Goal: Task Accomplishment & Management: Complete application form

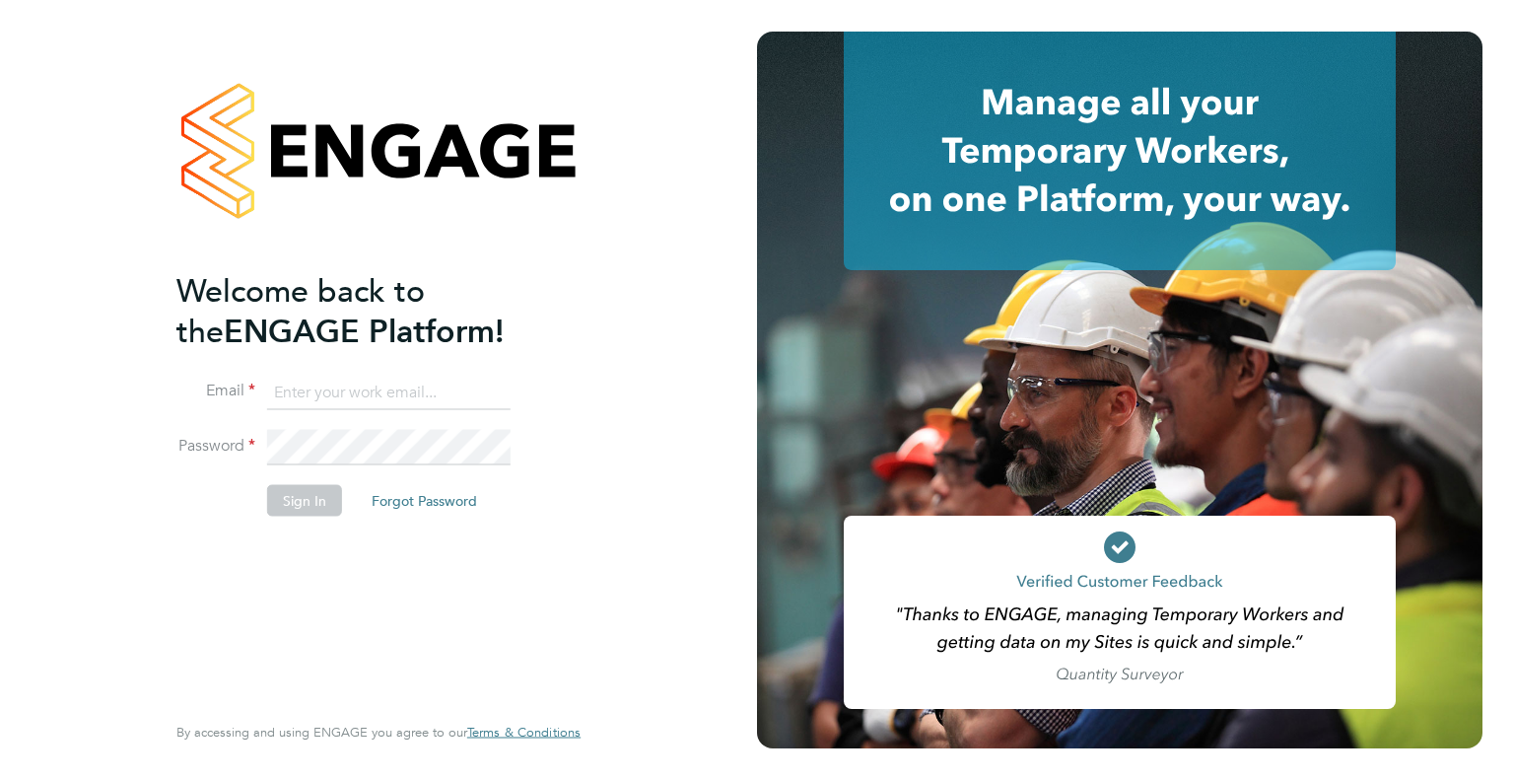
type input "[PERSON_NAME][EMAIL_ADDRESS][DOMAIN_NAME]"
click at [567, 409] on div "Welcome back to the ENGAGE Platform! Email chelsea.clarke@jdr.co.uk Password Si…" at bounding box center [378, 386] width 404 height 709
click at [304, 501] on button "Sign In" at bounding box center [304, 500] width 75 height 32
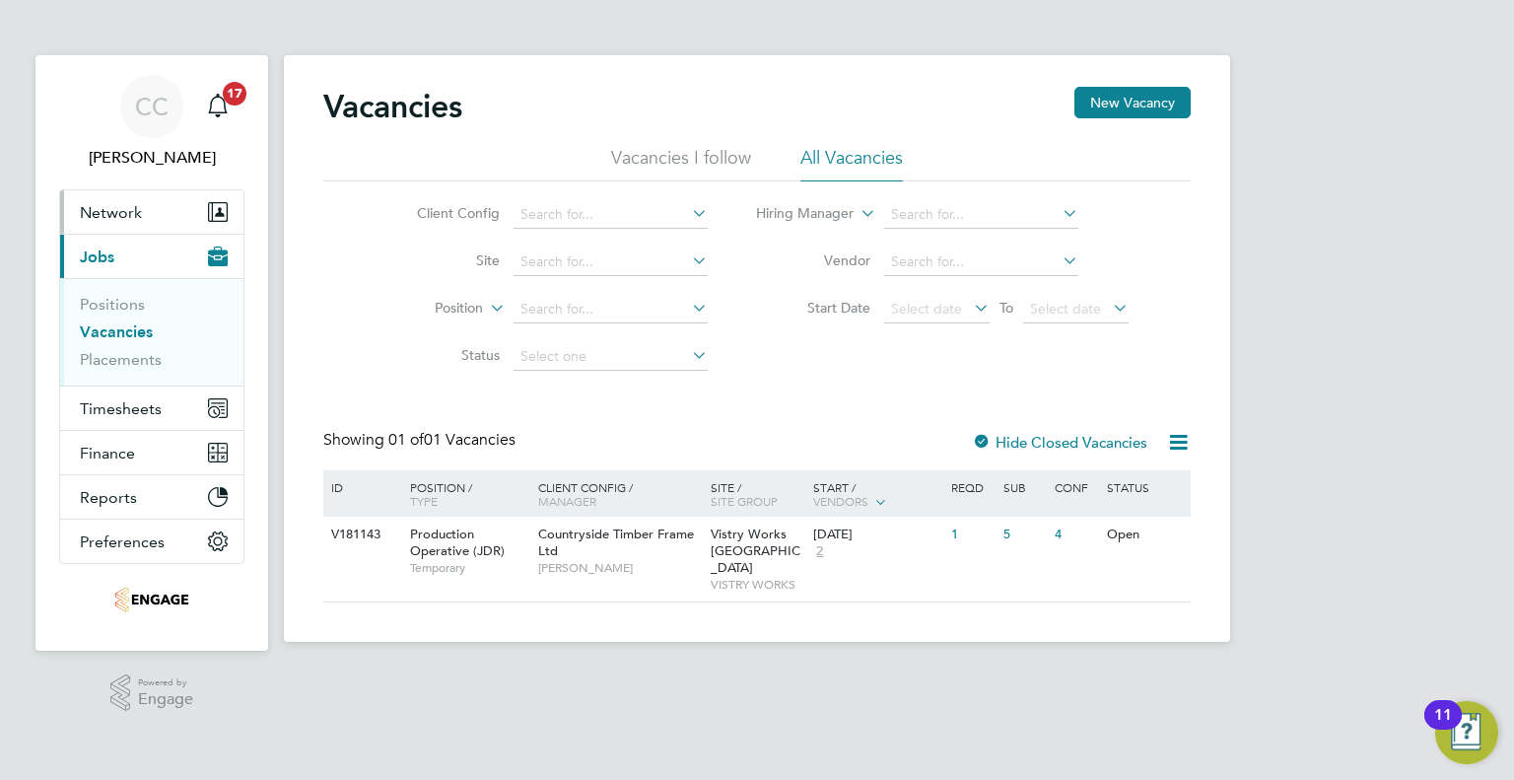
click at [116, 211] on span "Network" at bounding box center [111, 212] width 62 height 19
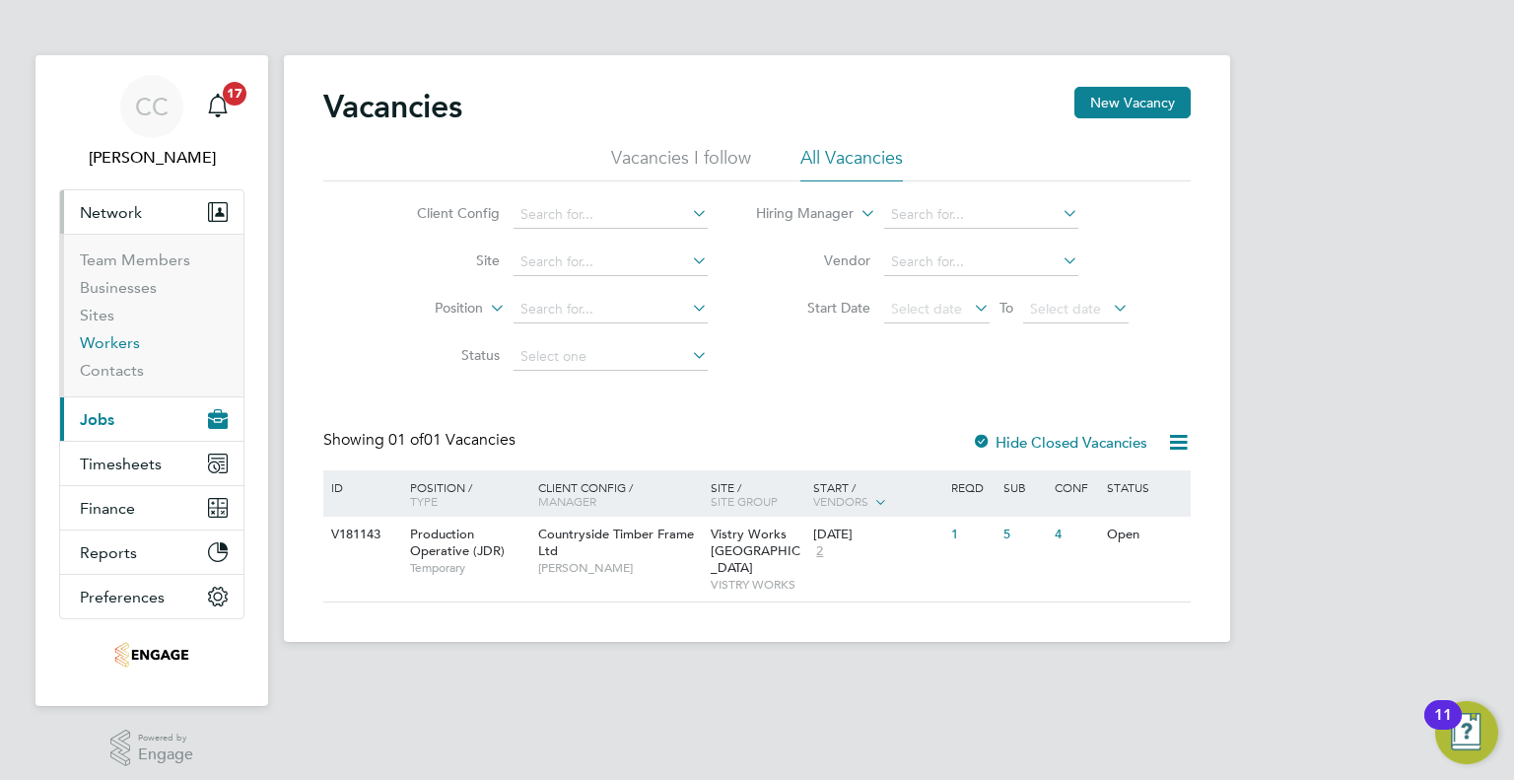
click at [115, 338] on link "Workers" at bounding box center [110, 342] width 60 height 19
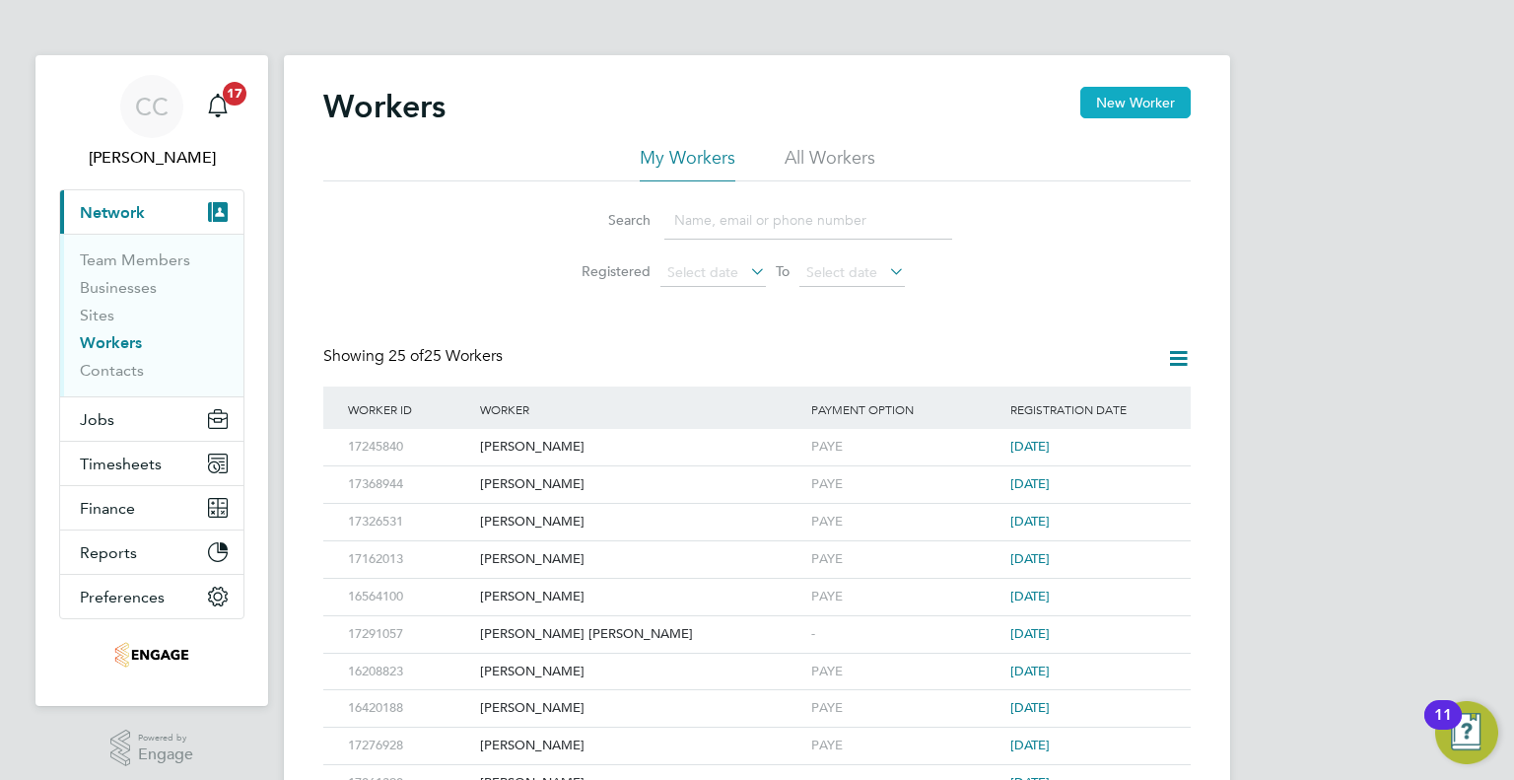
click at [1127, 109] on button "New Worker" at bounding box center [1135, 103] width 110 height 32
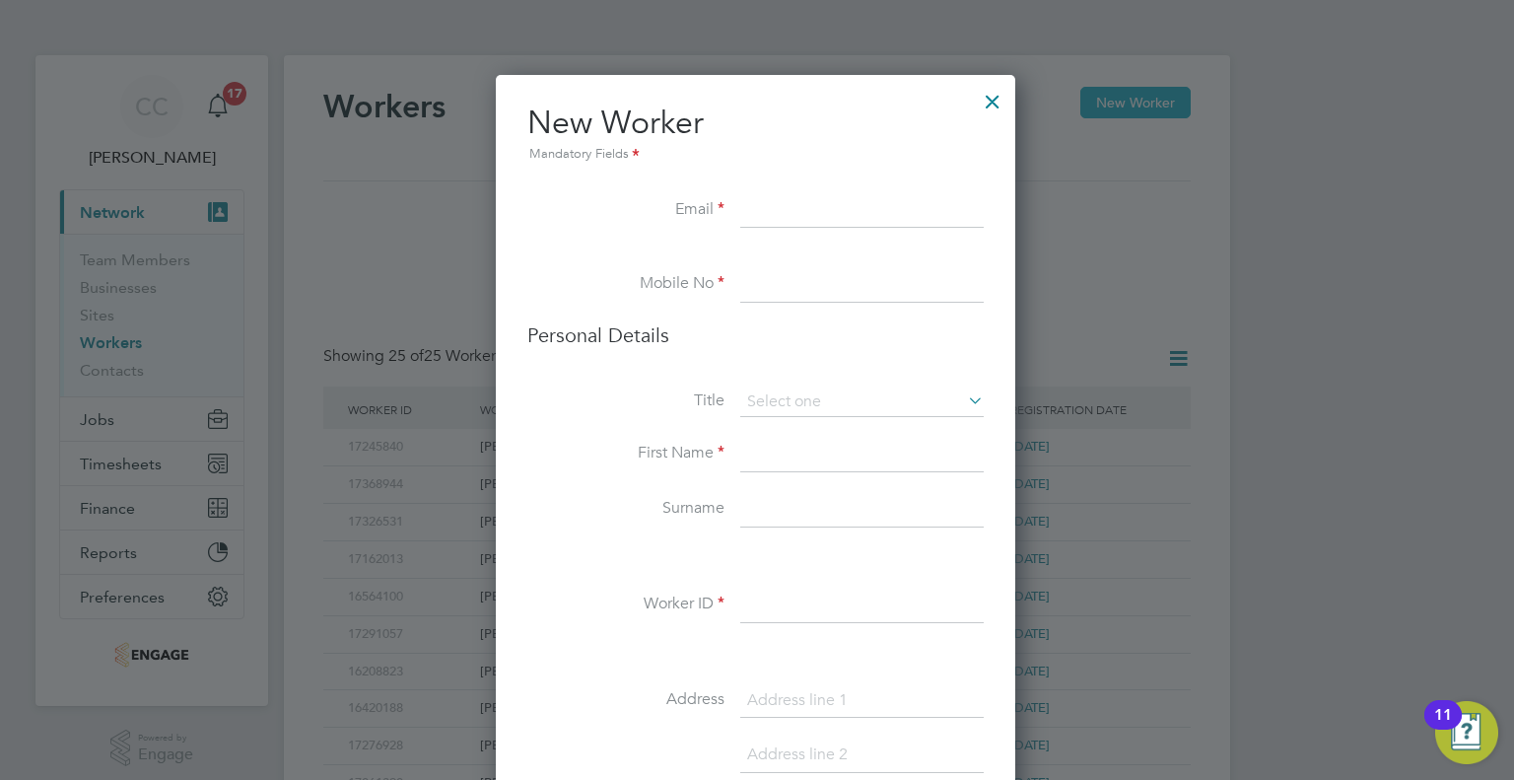
scroll to position [1660, 521]
paste input "jakestano410@icloud.com"
type input "jakestano410@icloud.com"
paste input "07354673445"
type input "07354673445"
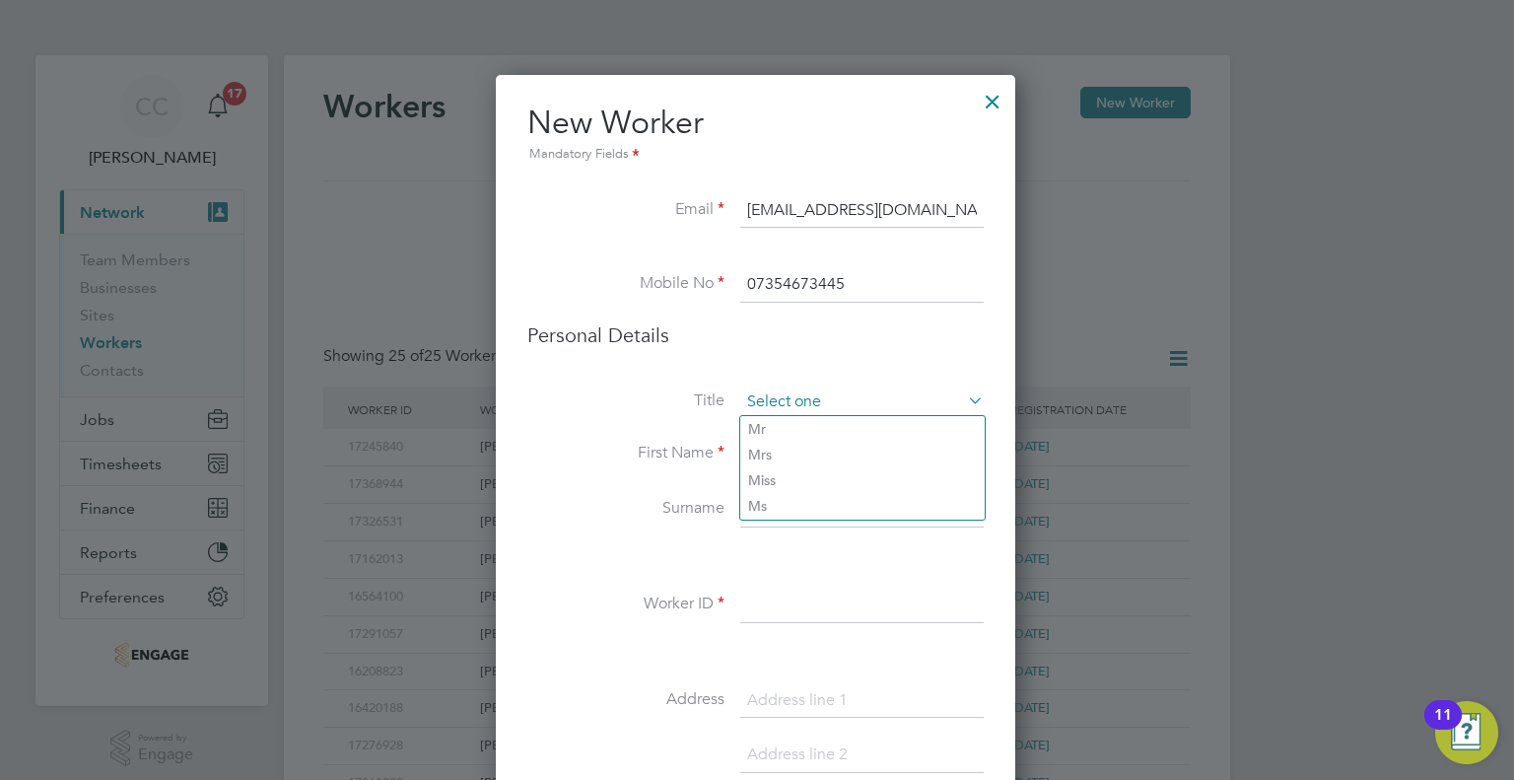
click at [820, 389] on input at bounding box center [861, 402] width 243 height 30
click at [823, 435] on li "Mr" at bounding box center [862, 429] width 244 height 26
type input "Mr"
click at [812, 456] on input at bounding box center [861, 454] width 243 height 35
type input "Jacob"
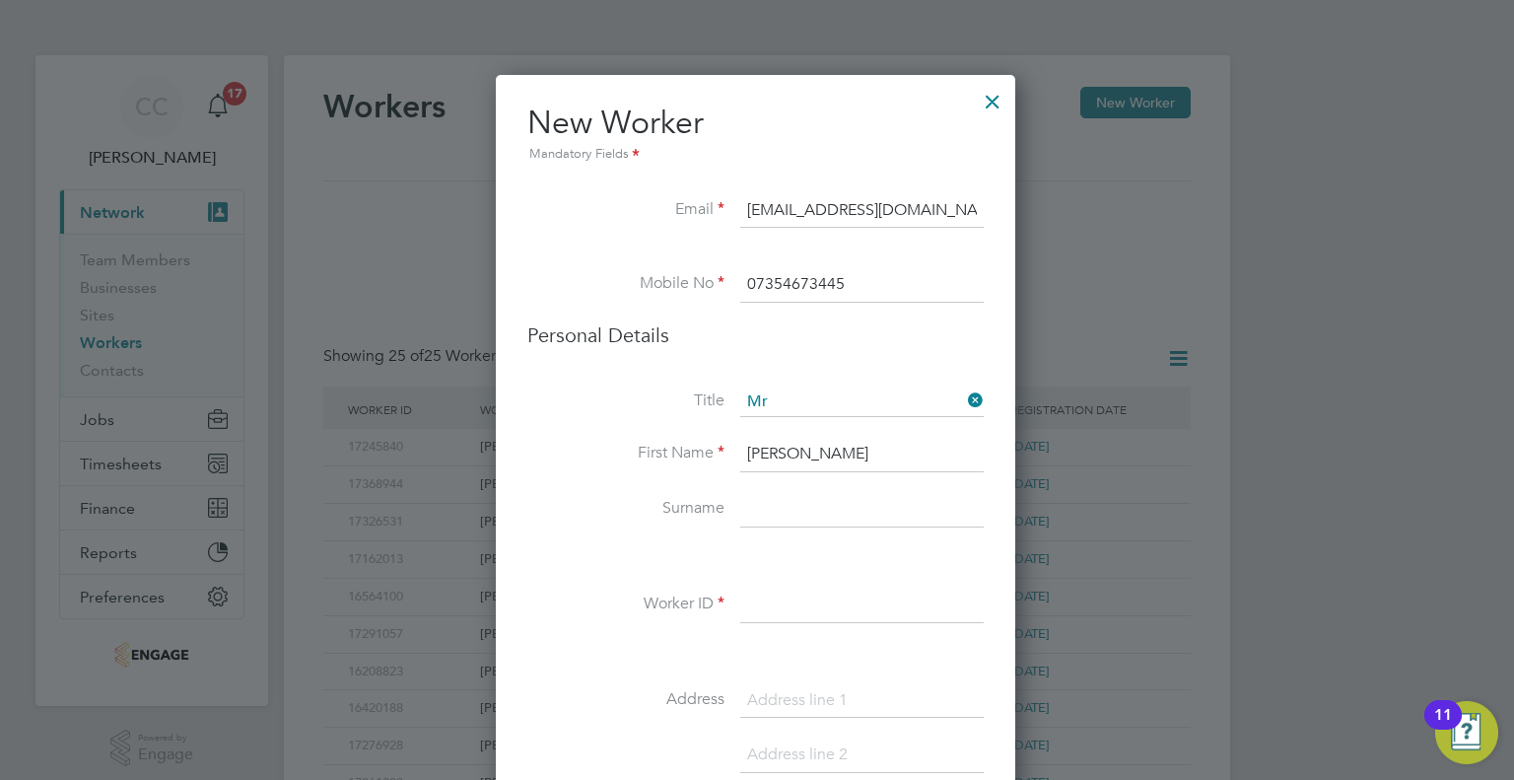
click at [800, 496] on input at bounding box center [861, 509] width 243 height 35
type input "Stanley"
paste input "15243202"
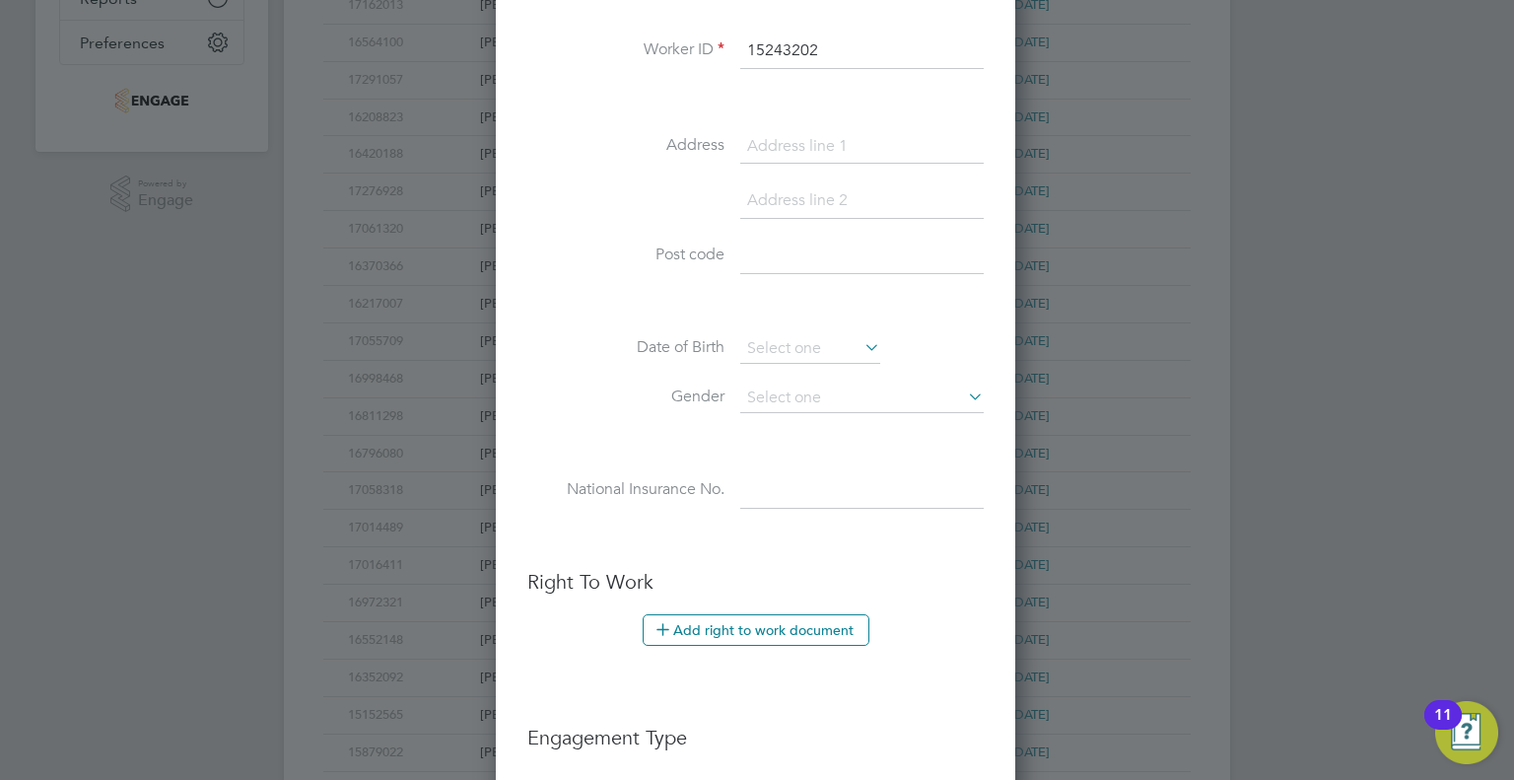
scroll to position [591, 0]
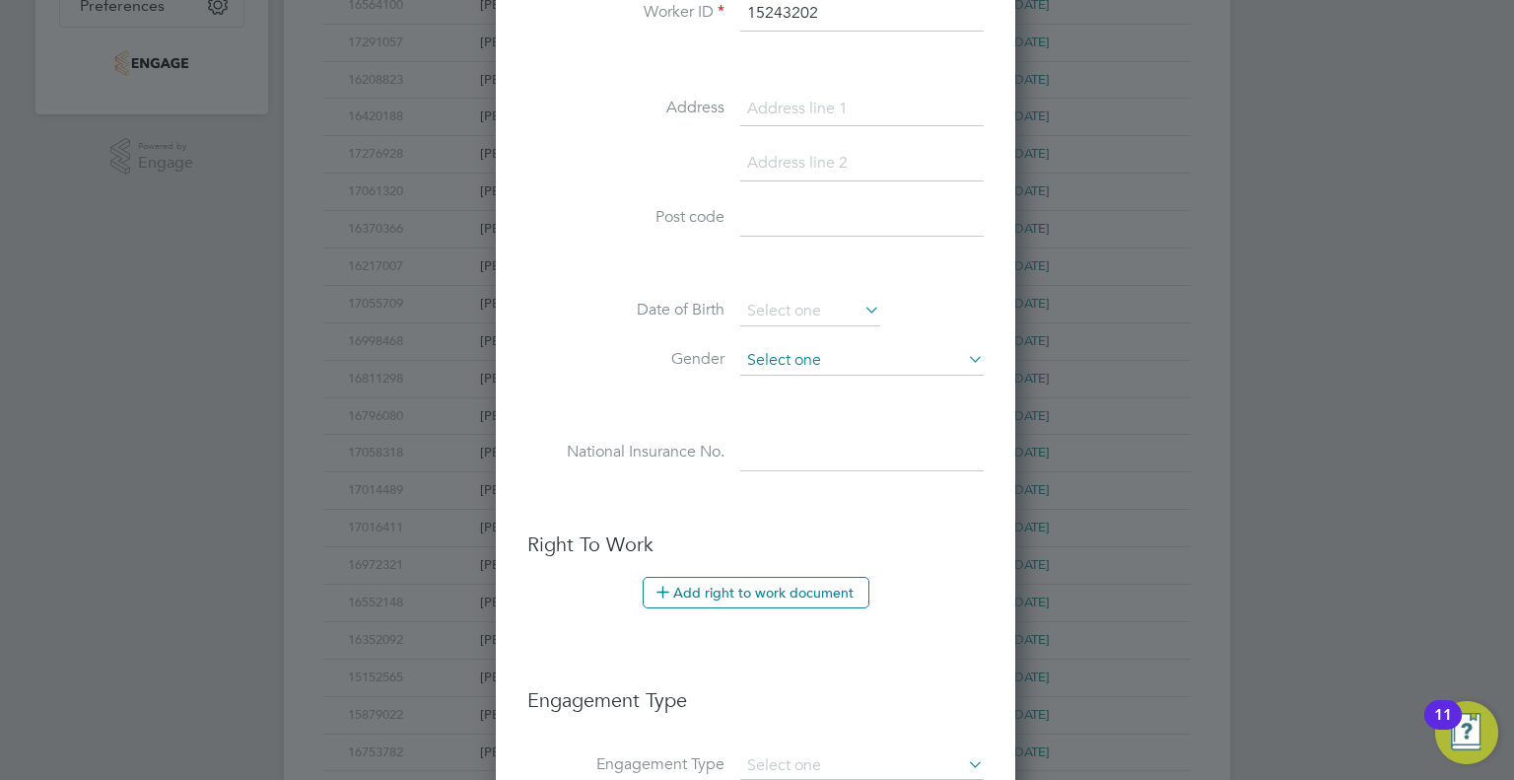
type input "15243202"
click at [841, 356] on input at bounding box center [861, 361] width 243 height 30
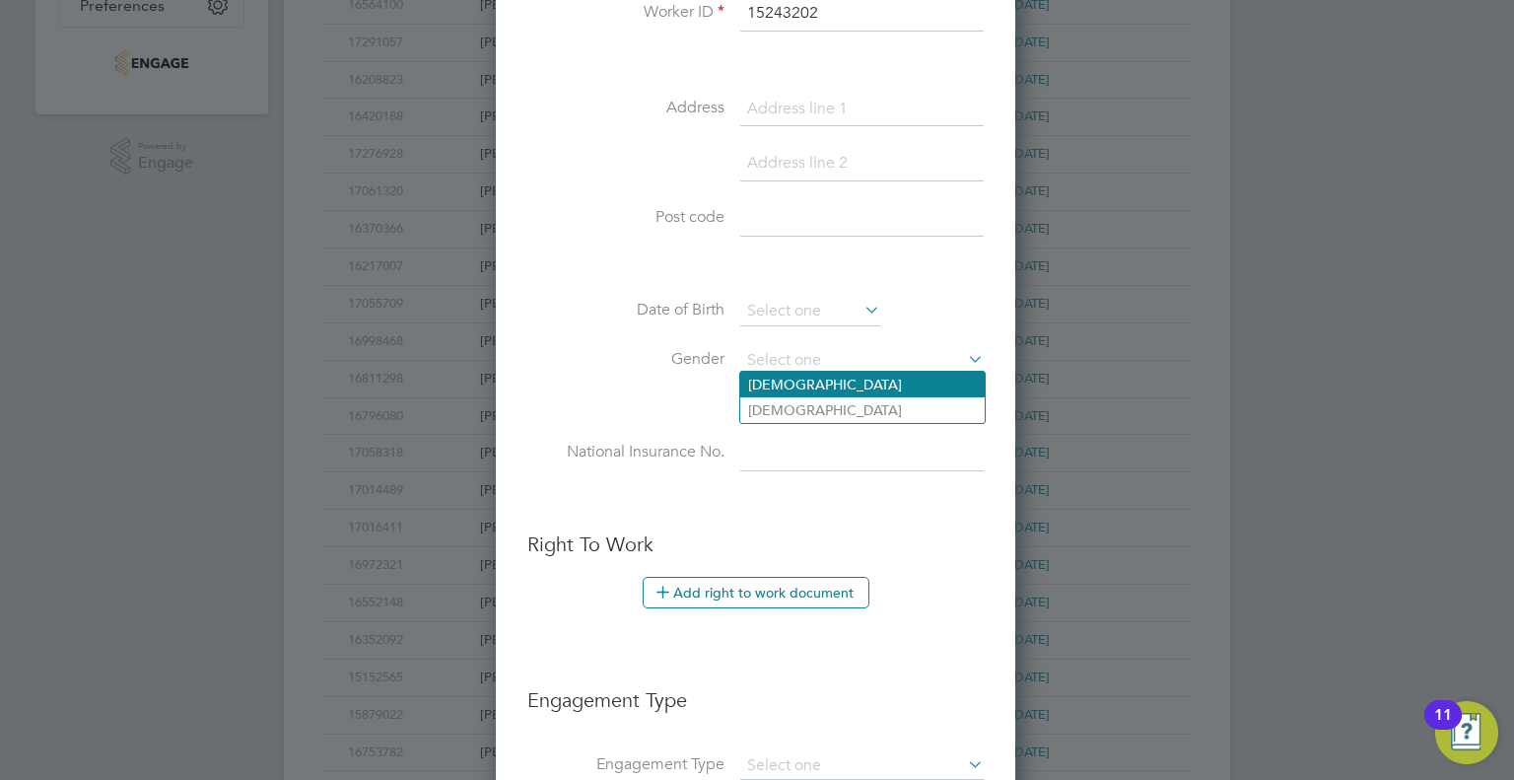
click at [839, 379] on li "Male" at bounding box center [862, 385] width 244 height 26
type input "Male"
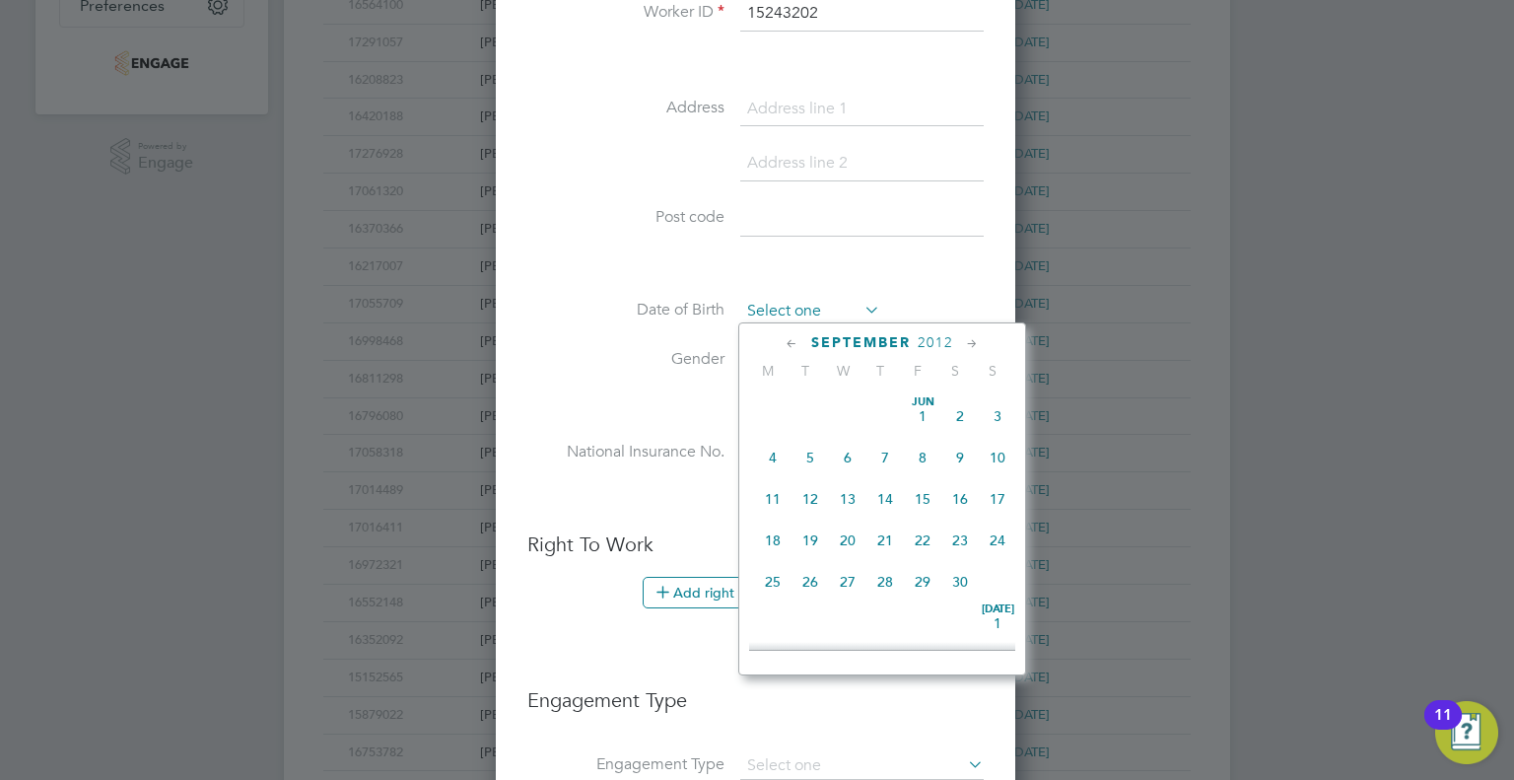
scroll to position [772, 0]
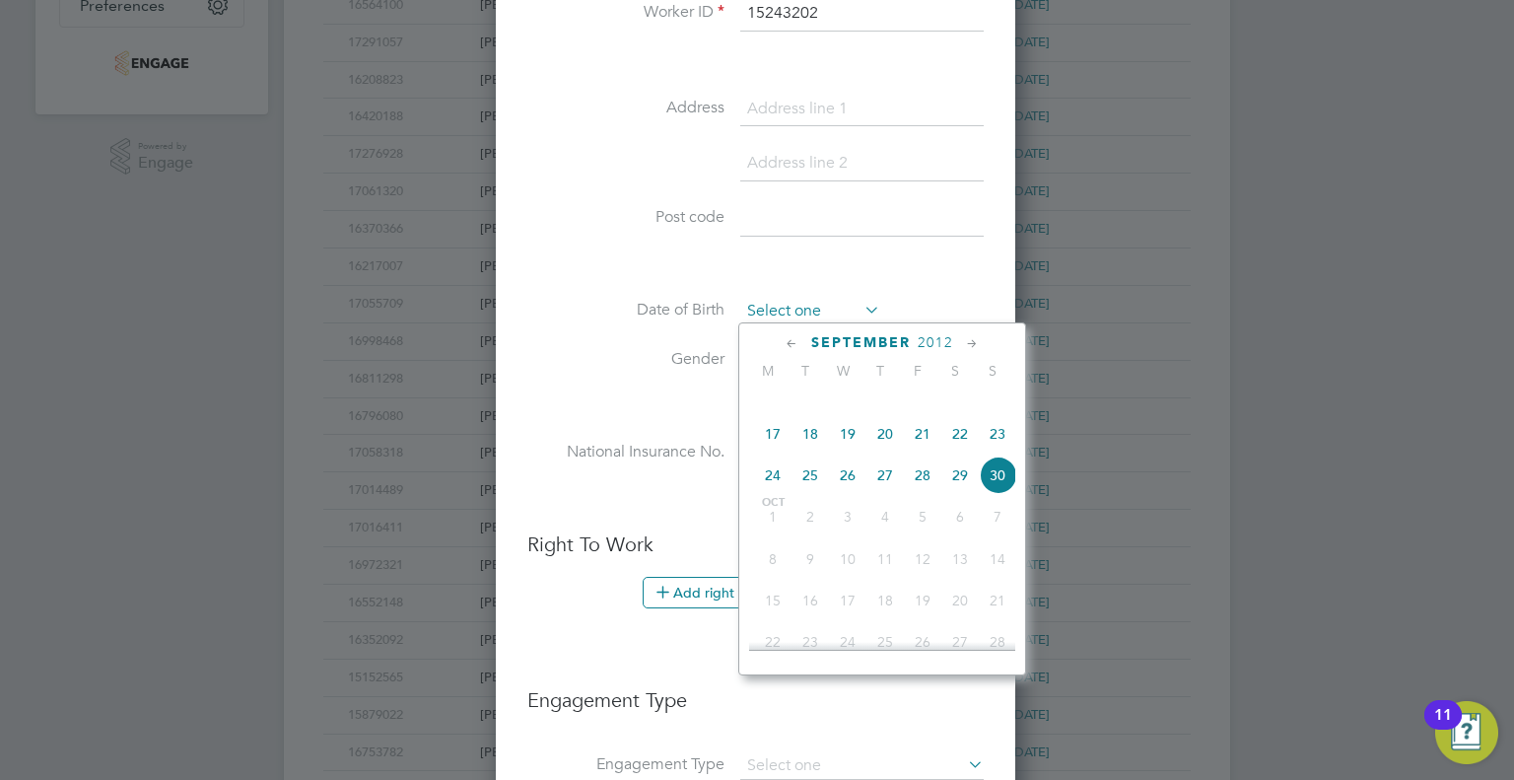
click at [834, 302] on input at bounding box center [810, 312] width 140 height 30
click at [931, 279] on div "Title Mr First Name Jacob Surname Stanley Worker ID 15243202 Address Post code …" at bounding box center [755, 154] width 456 height 716
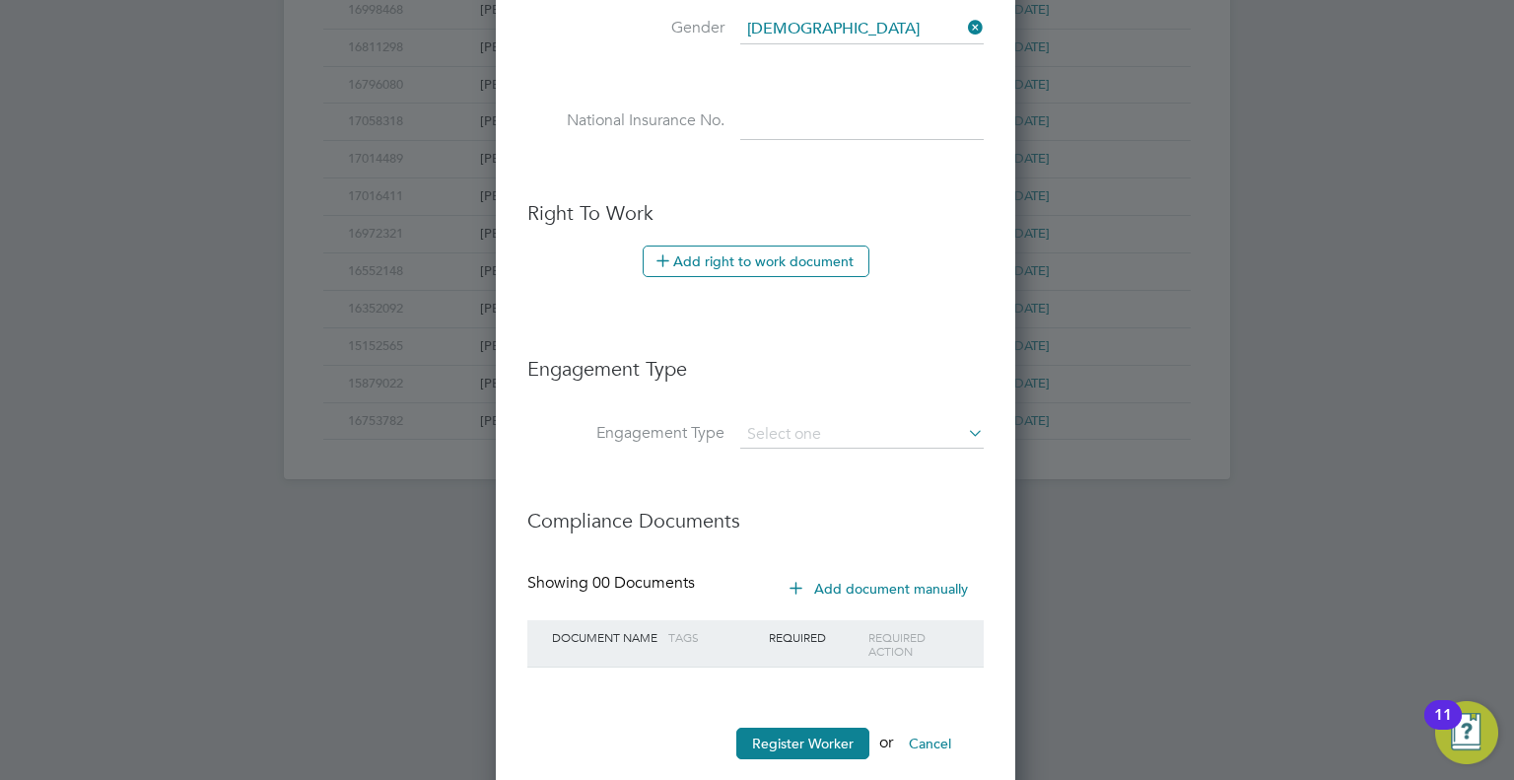
scroll to position [954, 0]
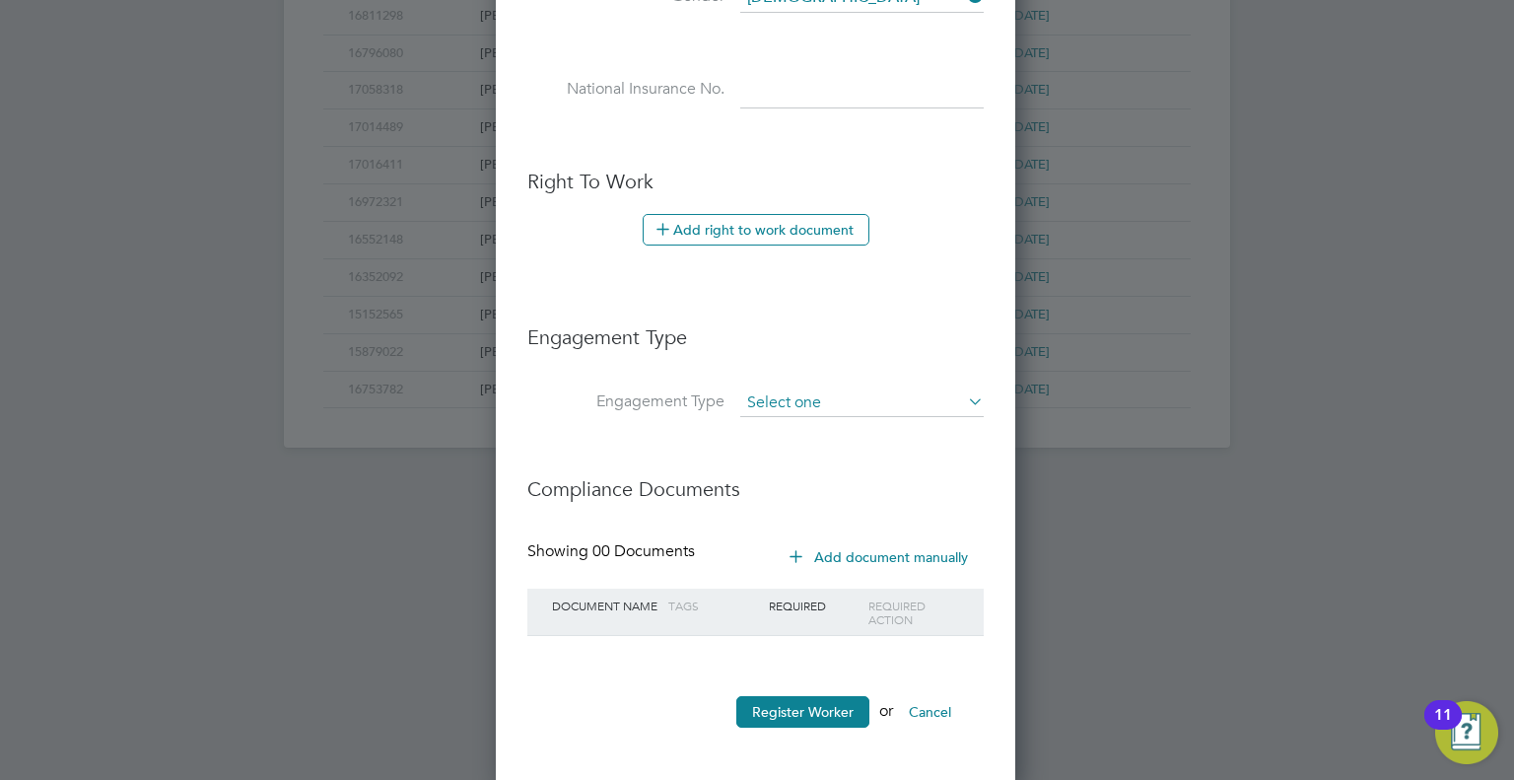
click at [830, 397] on input at bounding box center [861, 403] width 243 height 28
click at [823, 442] on li "PAYE Direct" at bounding box center [862, 455] width 244 height 29
type input "PAYE Direct"
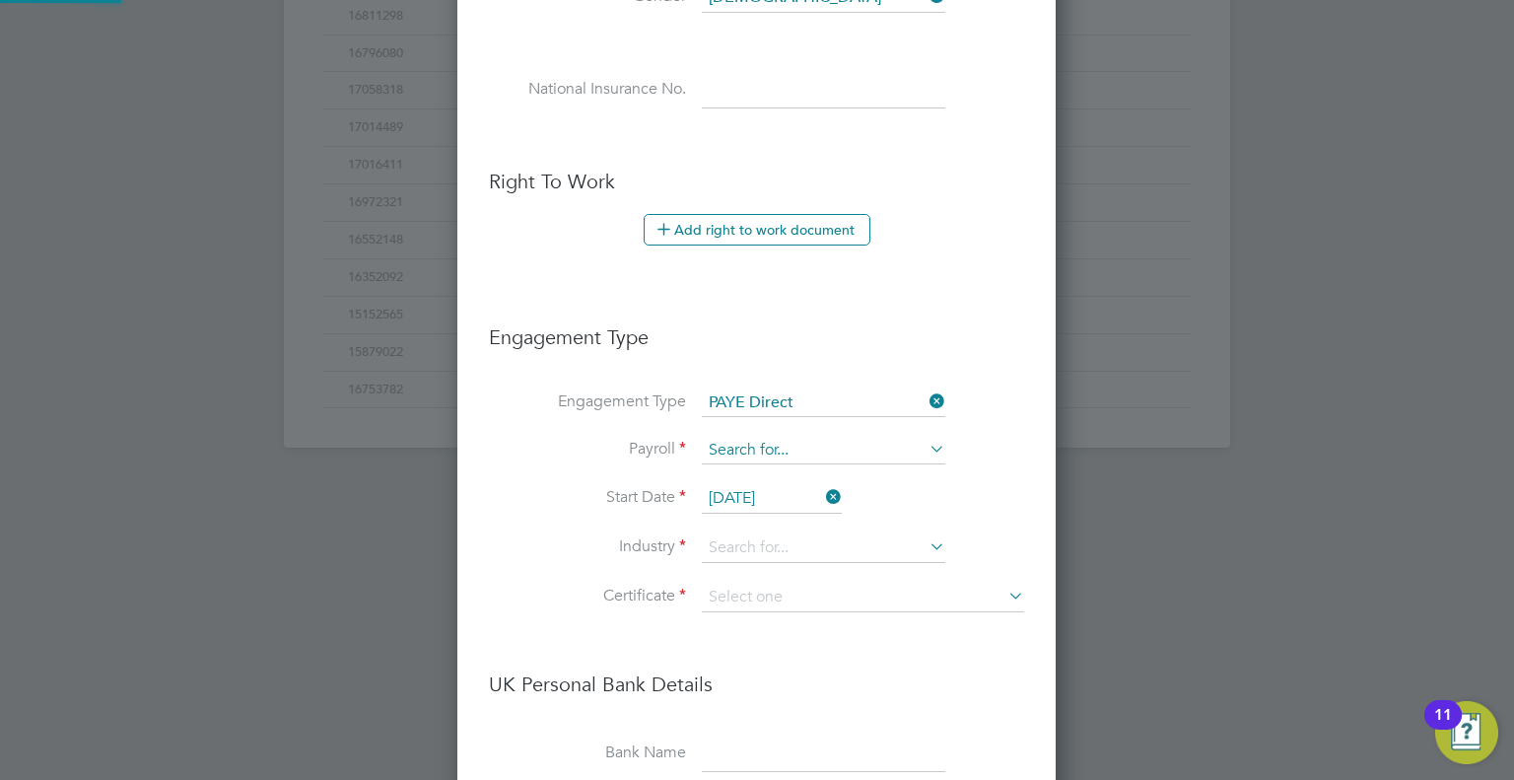
scroll to position [2232, 599]
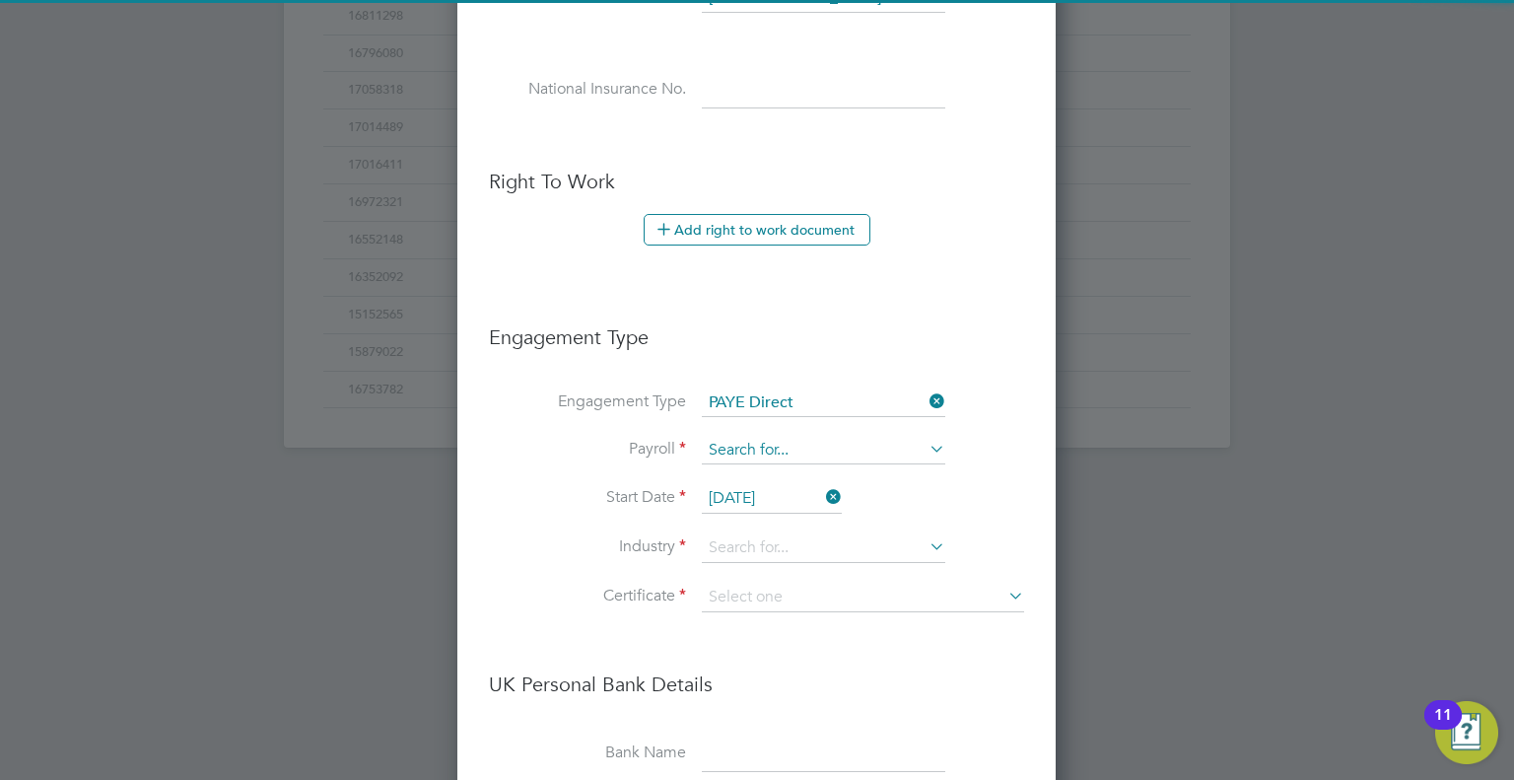
click at [823, 448] on input at bounding box center [823, 451] width 243 height 28
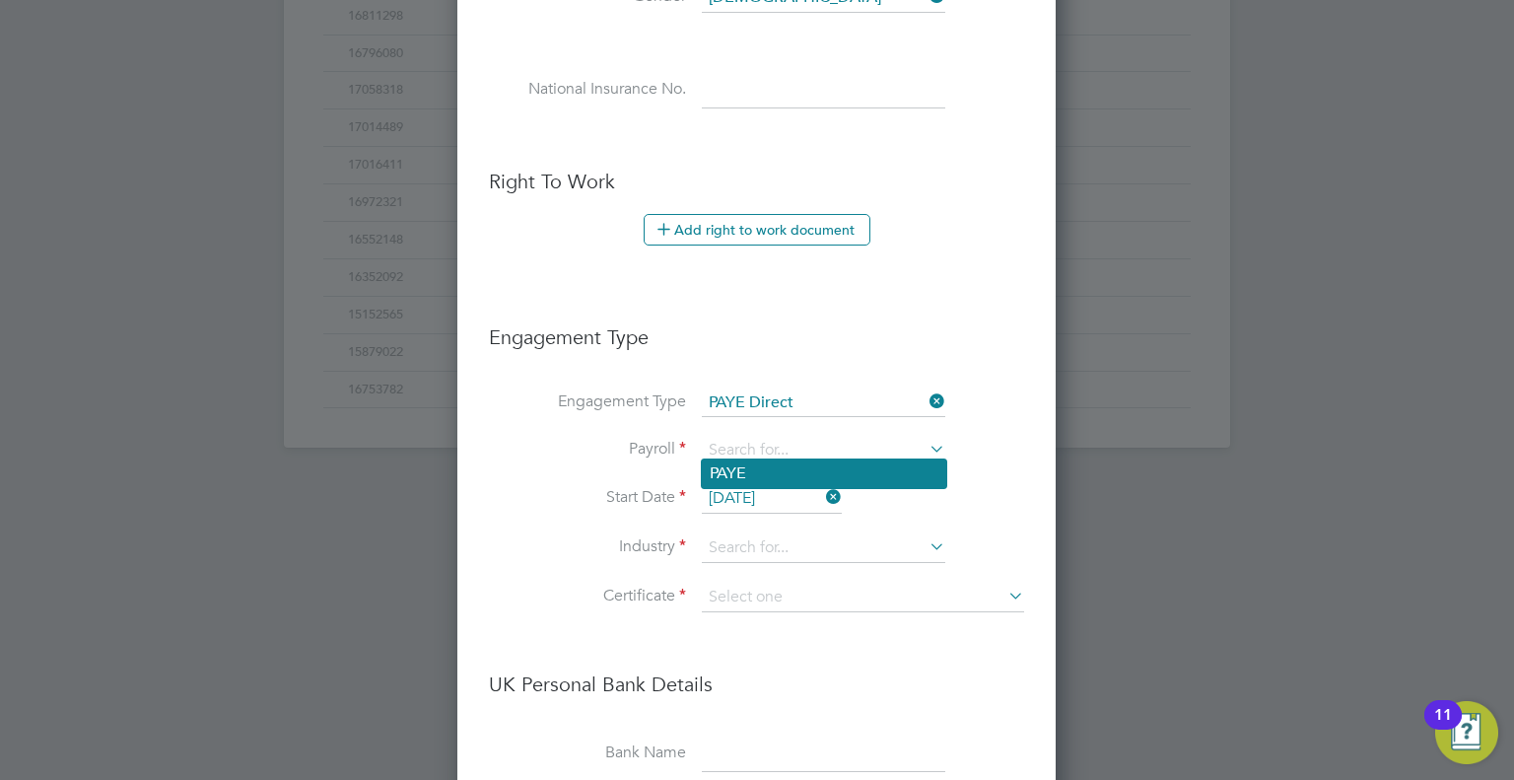
click at [811, 468] on li "PAYE" at bounding box center [824, 473] width 244 height 29
type input "PAYE"
click at [822, 485] on icon at bounding box center [822, 497] width 0 height 28
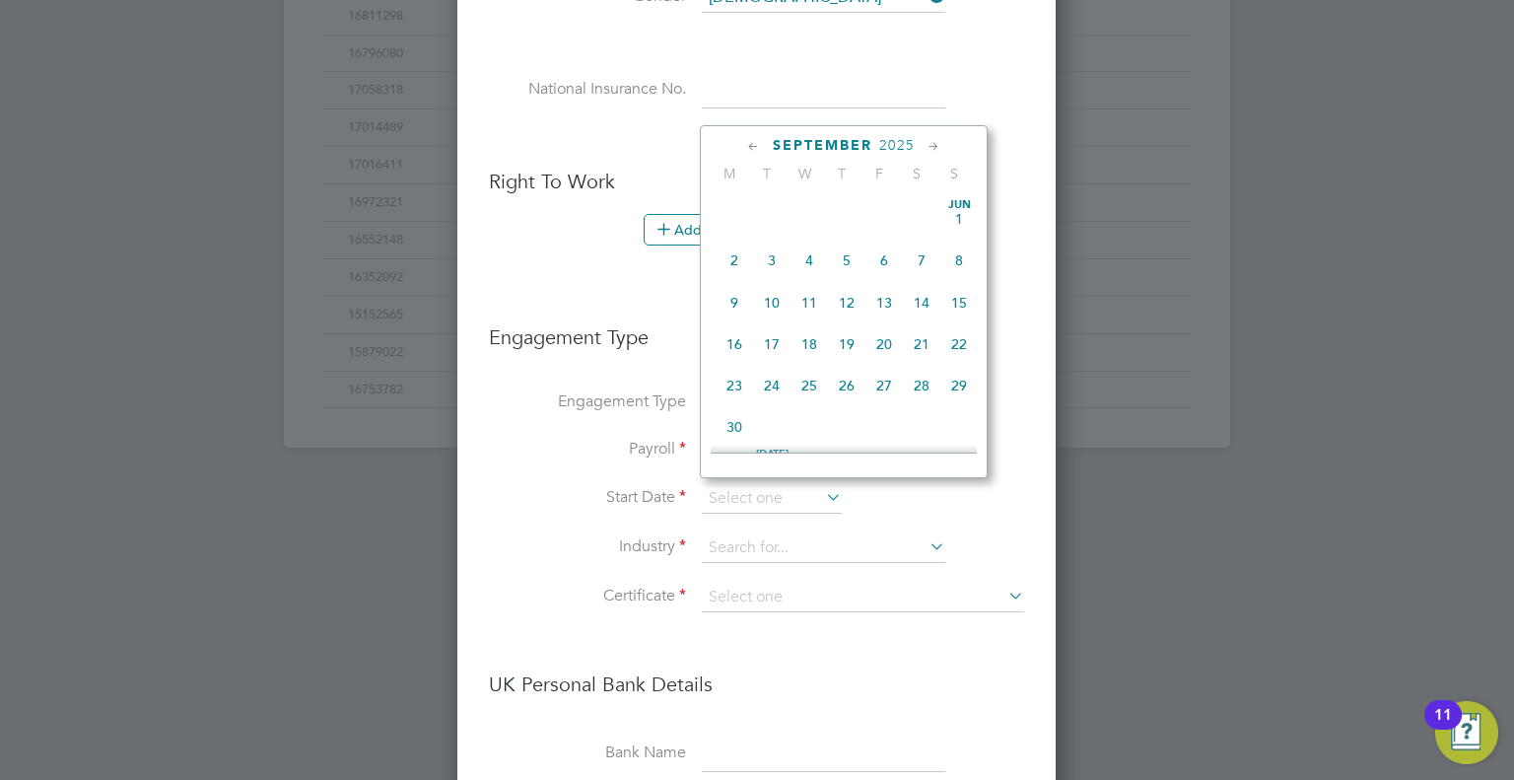
scroll to position [772, 0]
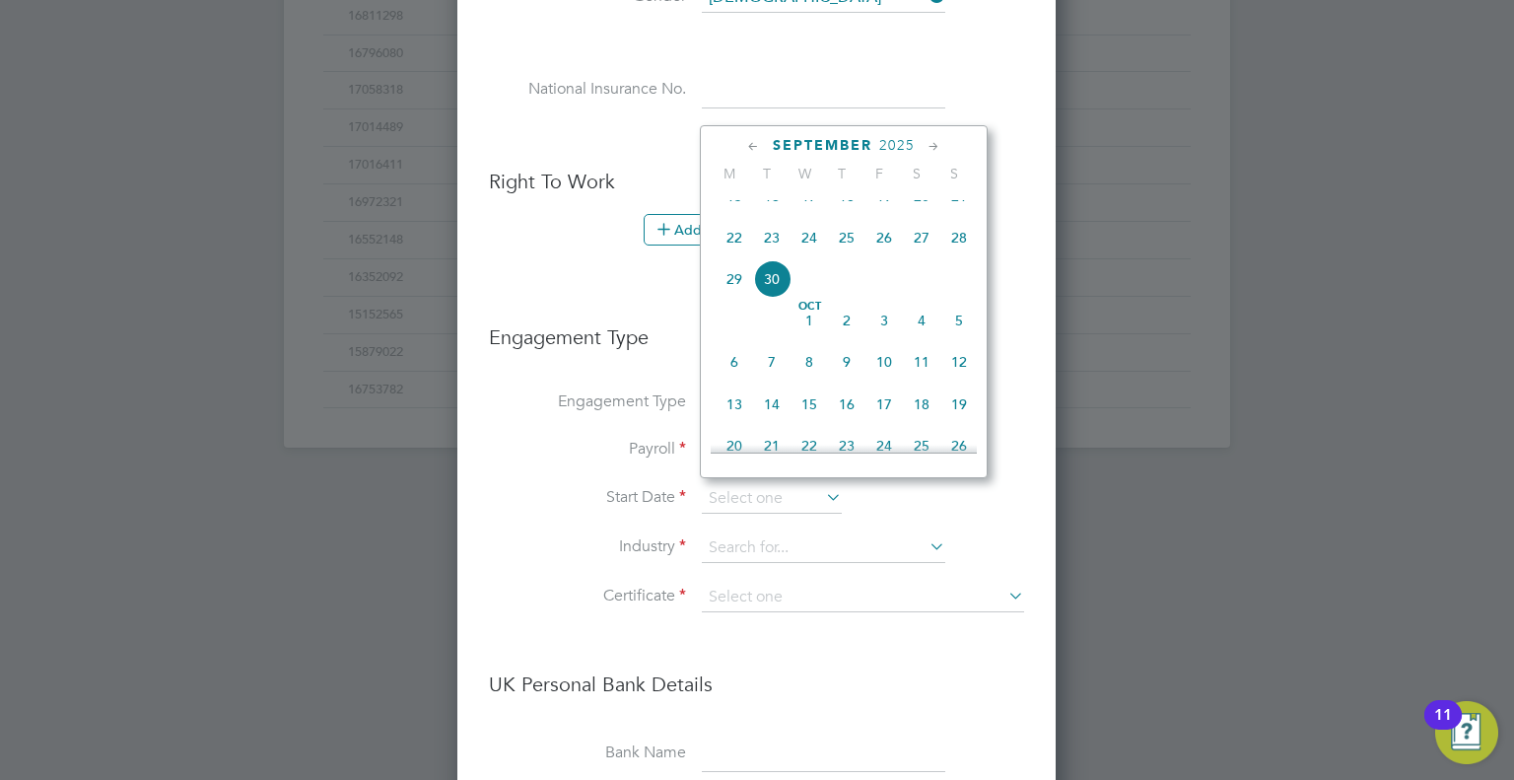
click at [733, 291] on span "29" at bounding box center [734, 278] width 37 height 37
type input "[DATE]"
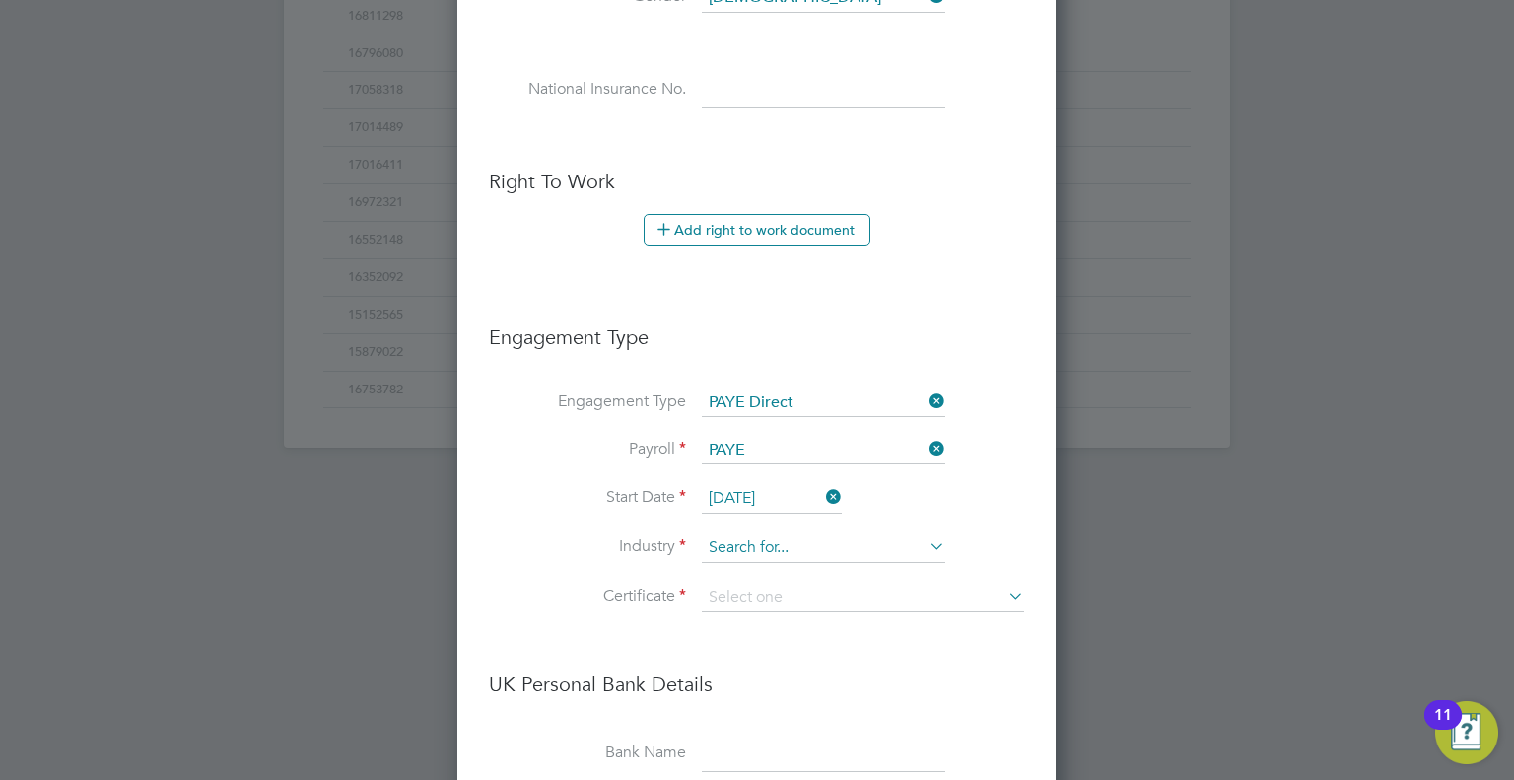
click at [909, 535] on input at bounding box center [823, 548] width 243 height 30
click at [837, 690] on li "Construction" at bounding box center [824, 703] width 244 height 27
type input "Construction"
click at [856, 583] on input at bounding box center [863, 598] width 322 height 30
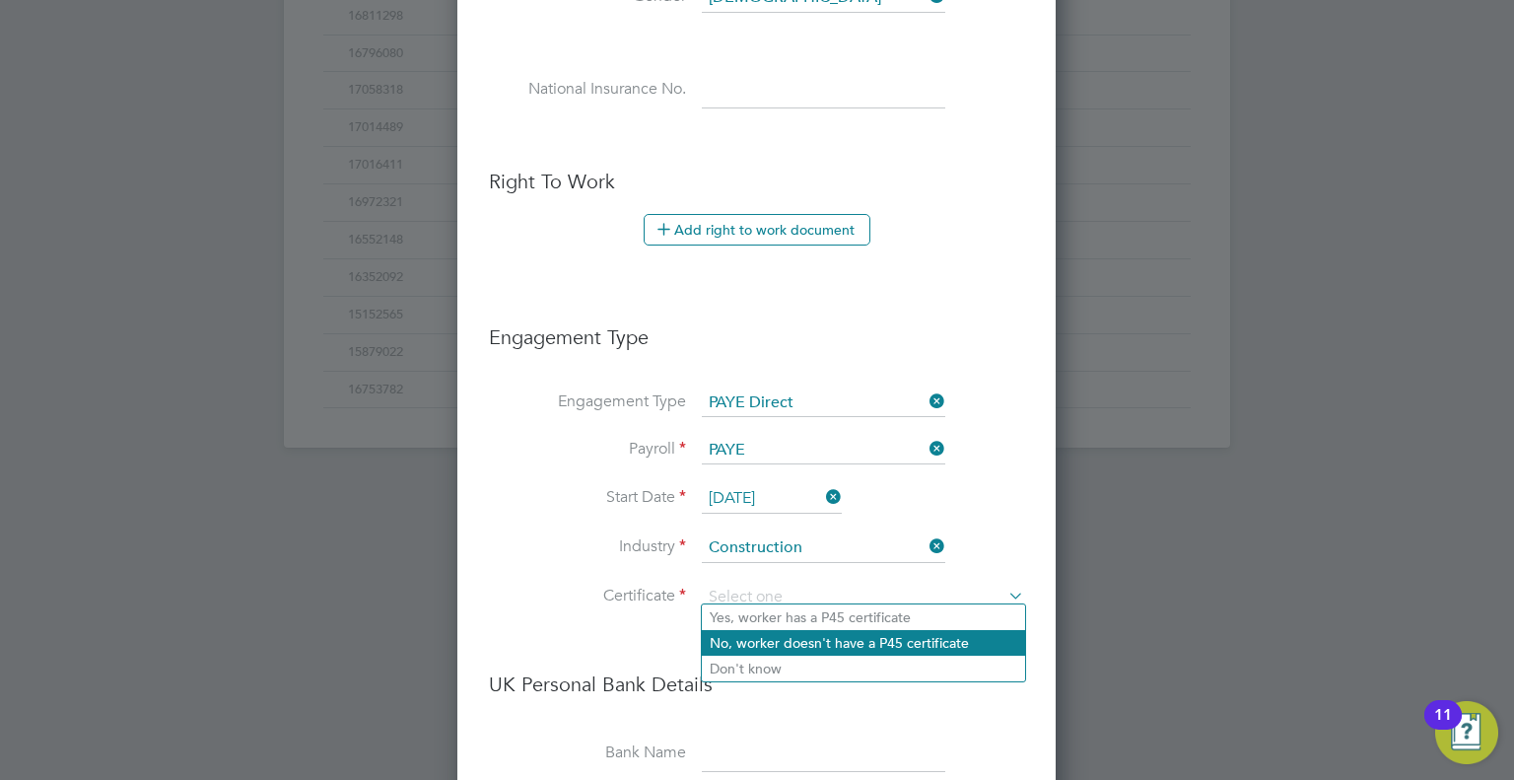
click at [852, 634] on li "No, worker doesn't have a P45 certificate" at bounding box center [863, 643] width 323 height 26
type input "No, worker doesn't have a P45 certificate"
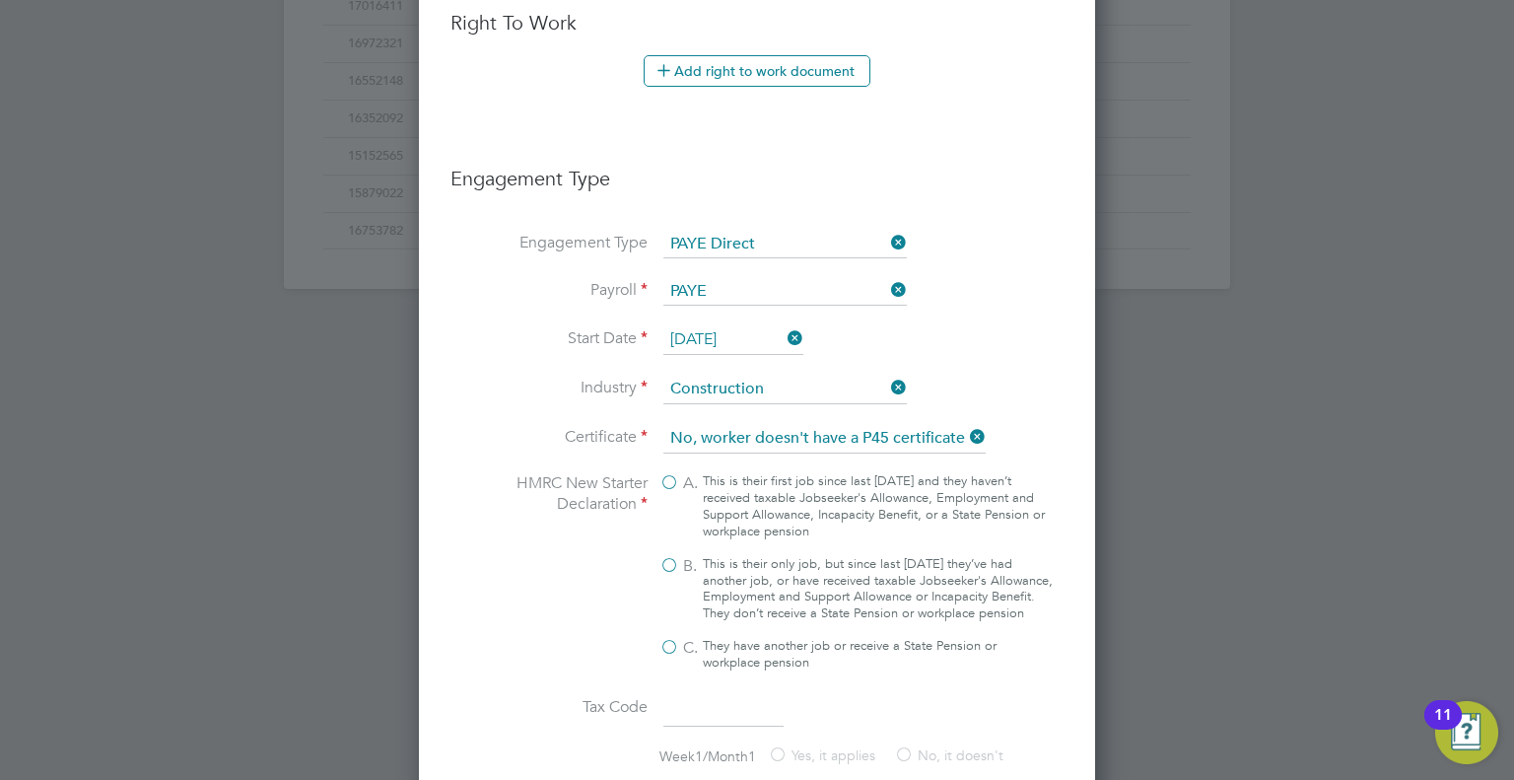
scroll to position [1250, 0]
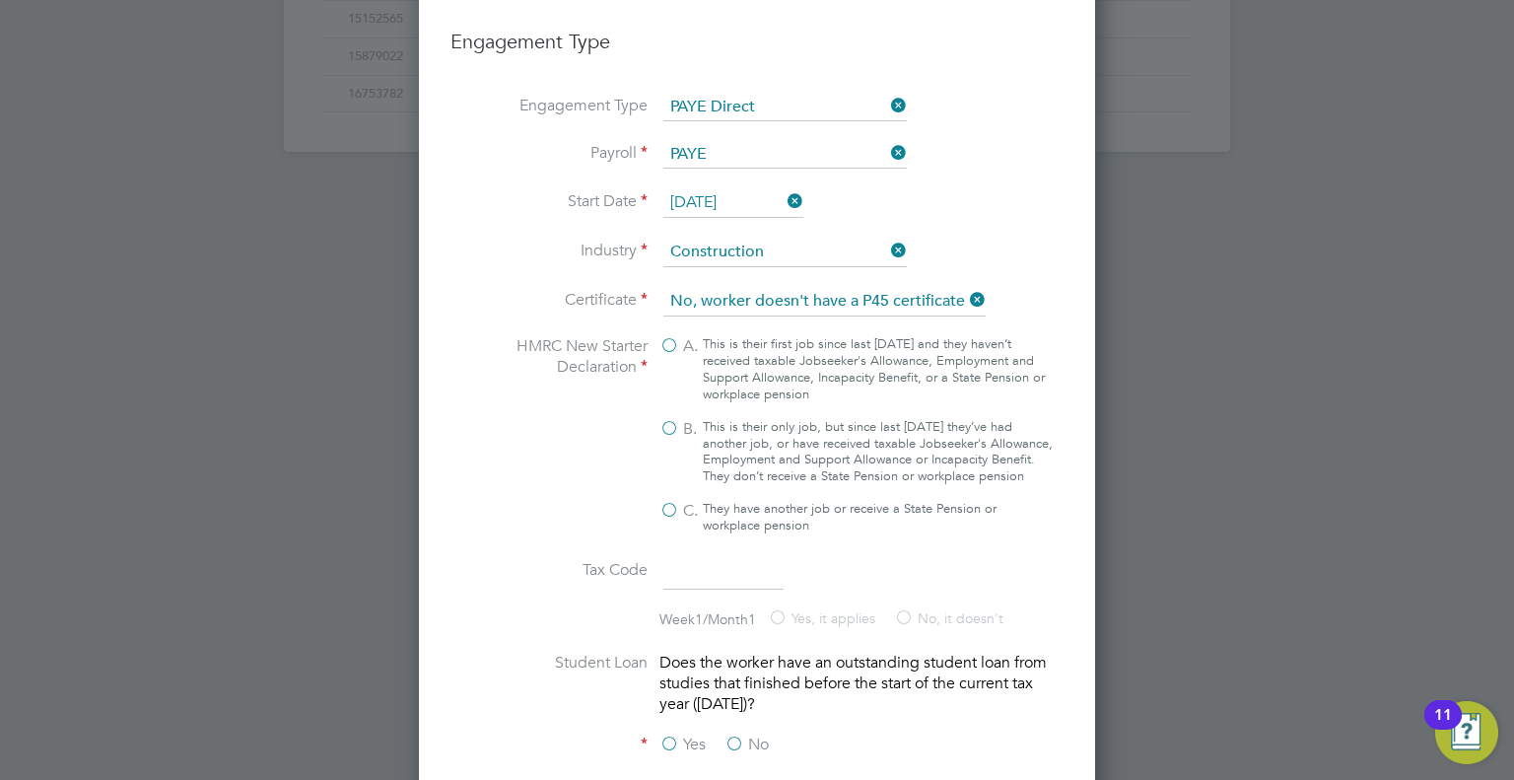
click at [703, 419] on div "This is their only job, but since last 6 April they’ve had another job, or have…" at bounding box center [878, 452] width 350 height 67
click at [0, 0] on input "B. This is their only job, but since last 6 April they’ve had another job, or h…" at bounding box center [0, 0] width 0 height 0
type input "1257L"
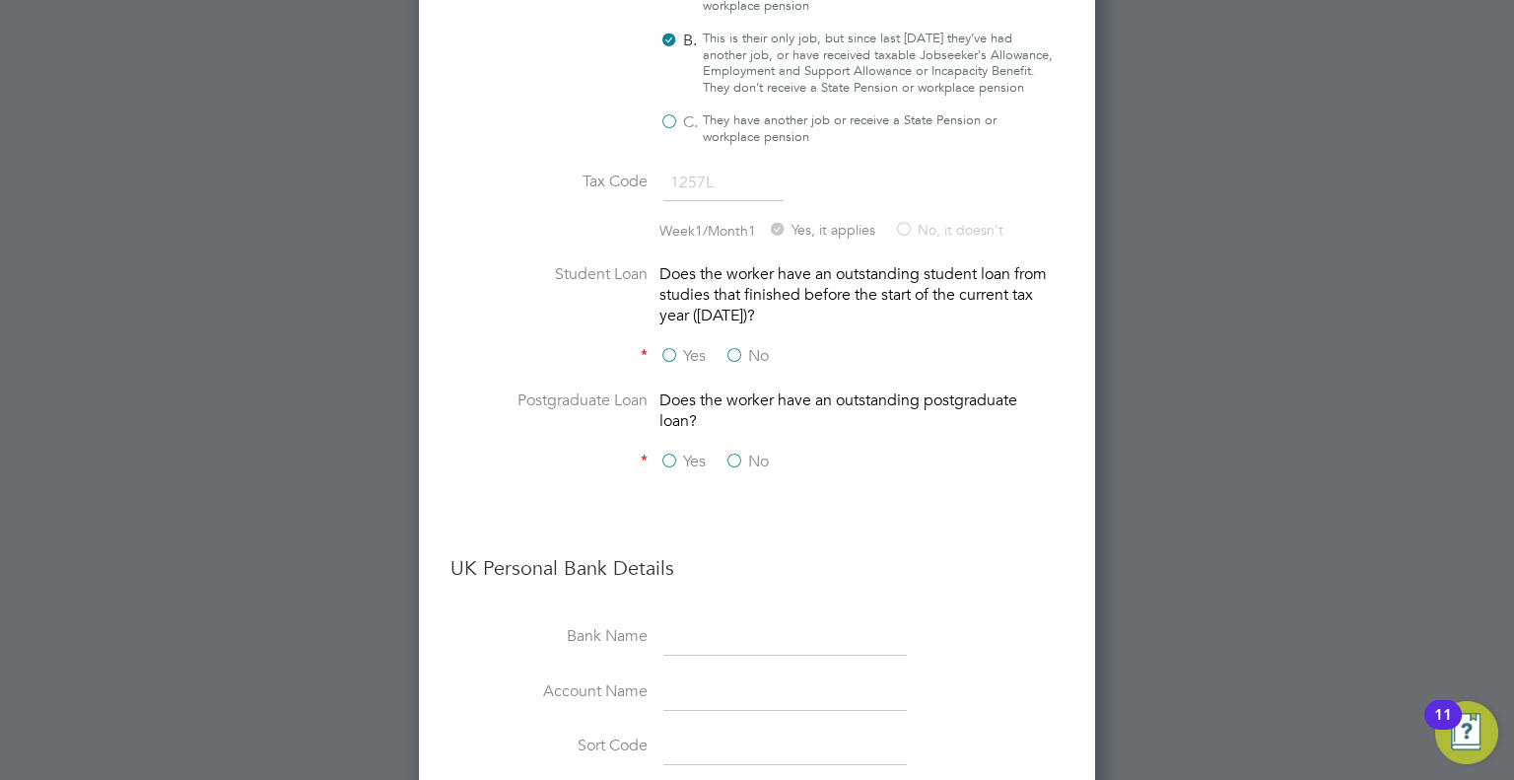
scroll to position [1644, 0]
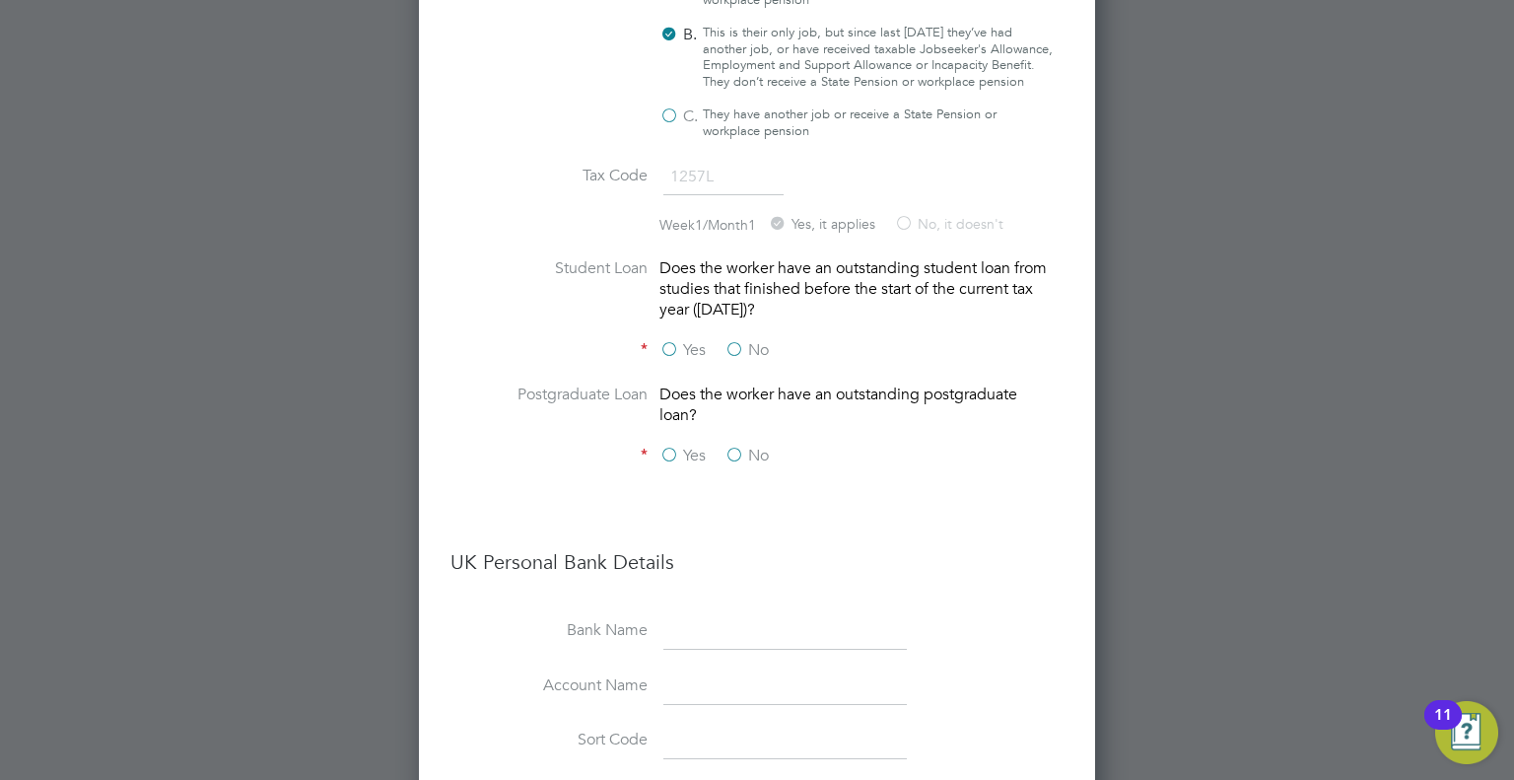
click at [758, 361] on label "No" at bounding box center [747, 350] width 44 height 21
click at [0, 0] on input "No" at bounding box center [0, 0] width 0 height 0
click at [749, 461] on label "No" at bounding box center [747, 456] width 44 height 21
click at [0, 0] on input "No" at bounding box center [0, 0] width 0 height 0
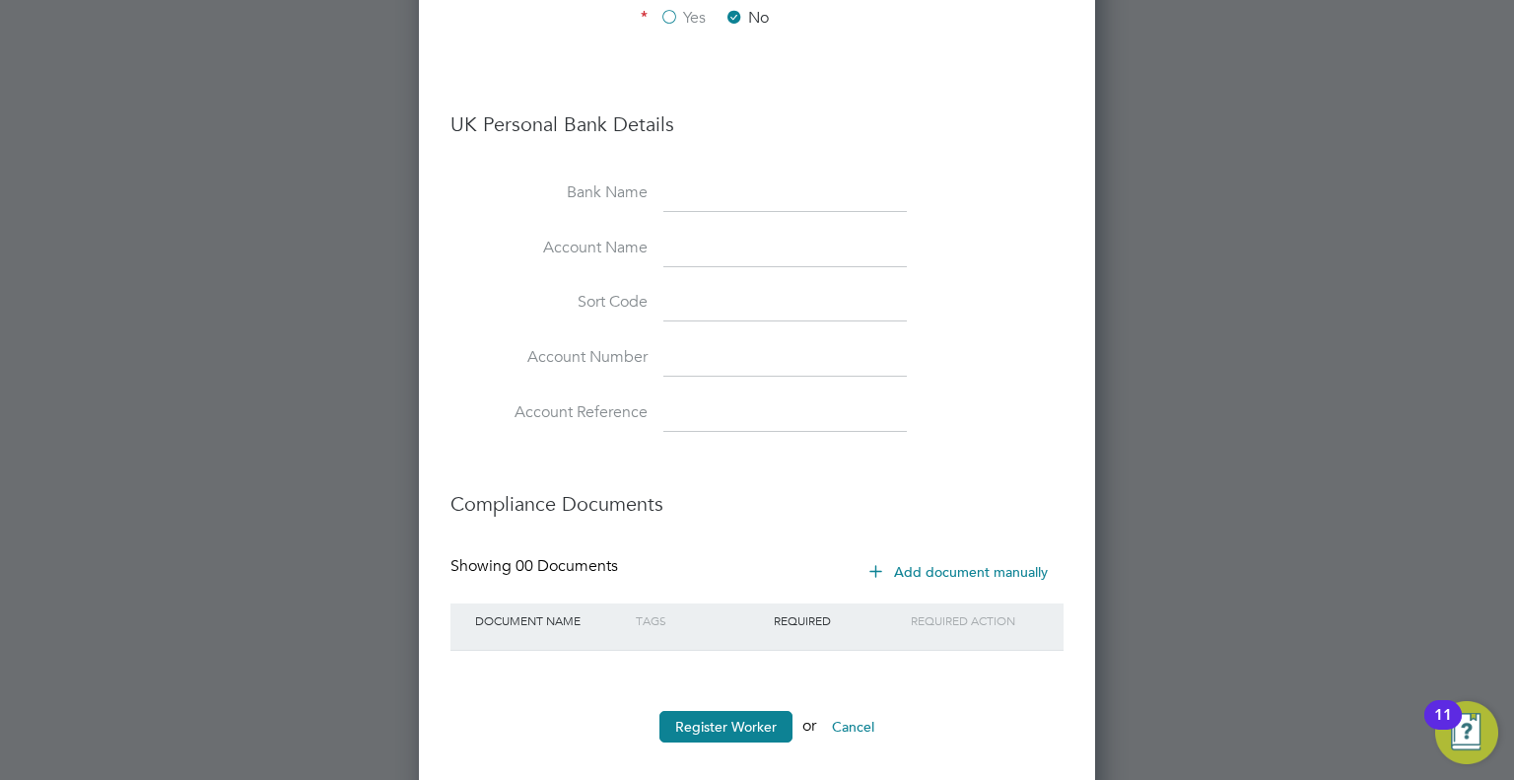
scroll to position [2110, 0]
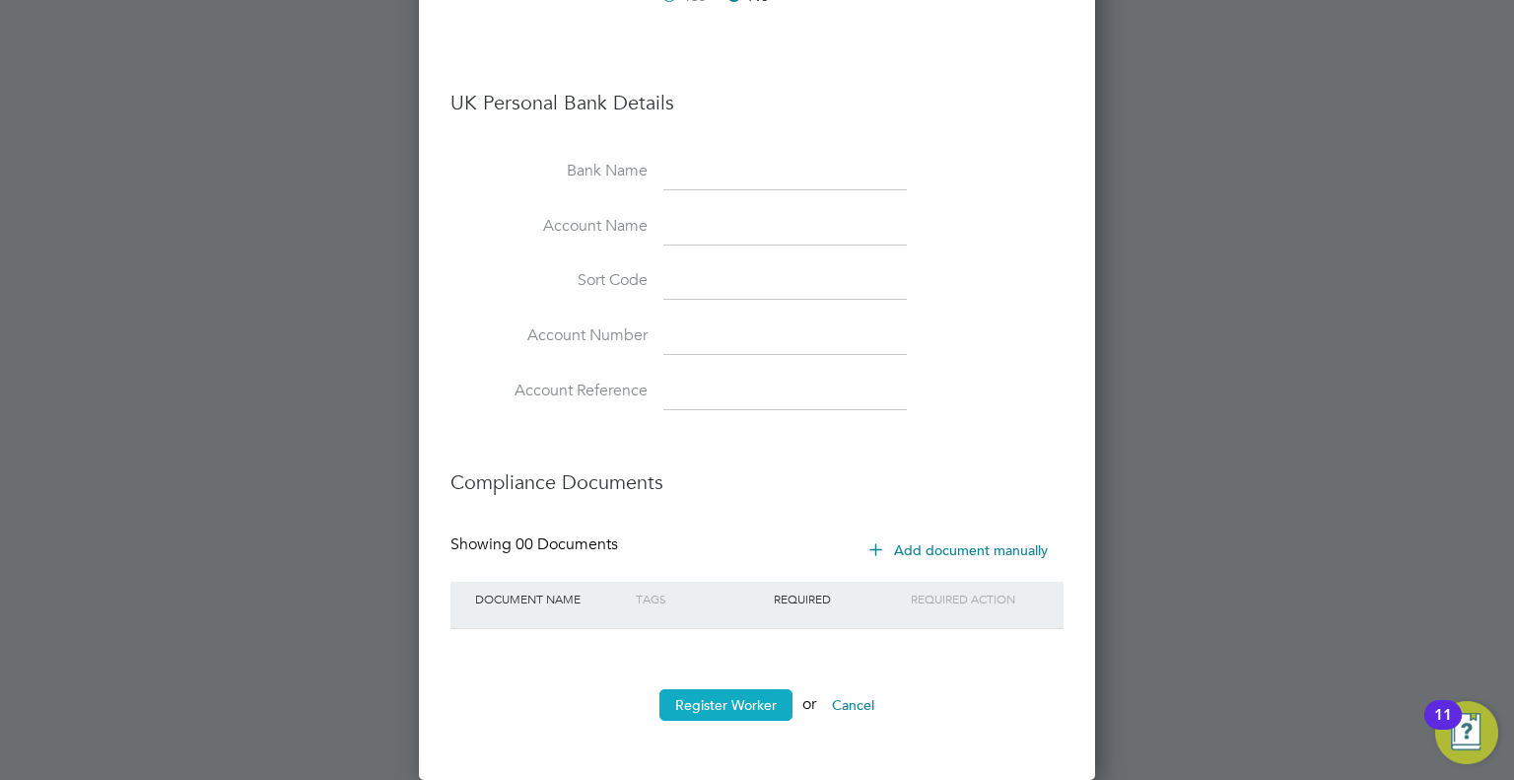
click at [740, 701] on button "Register Worker" at bounding box center [725, 705] width 133 height 32
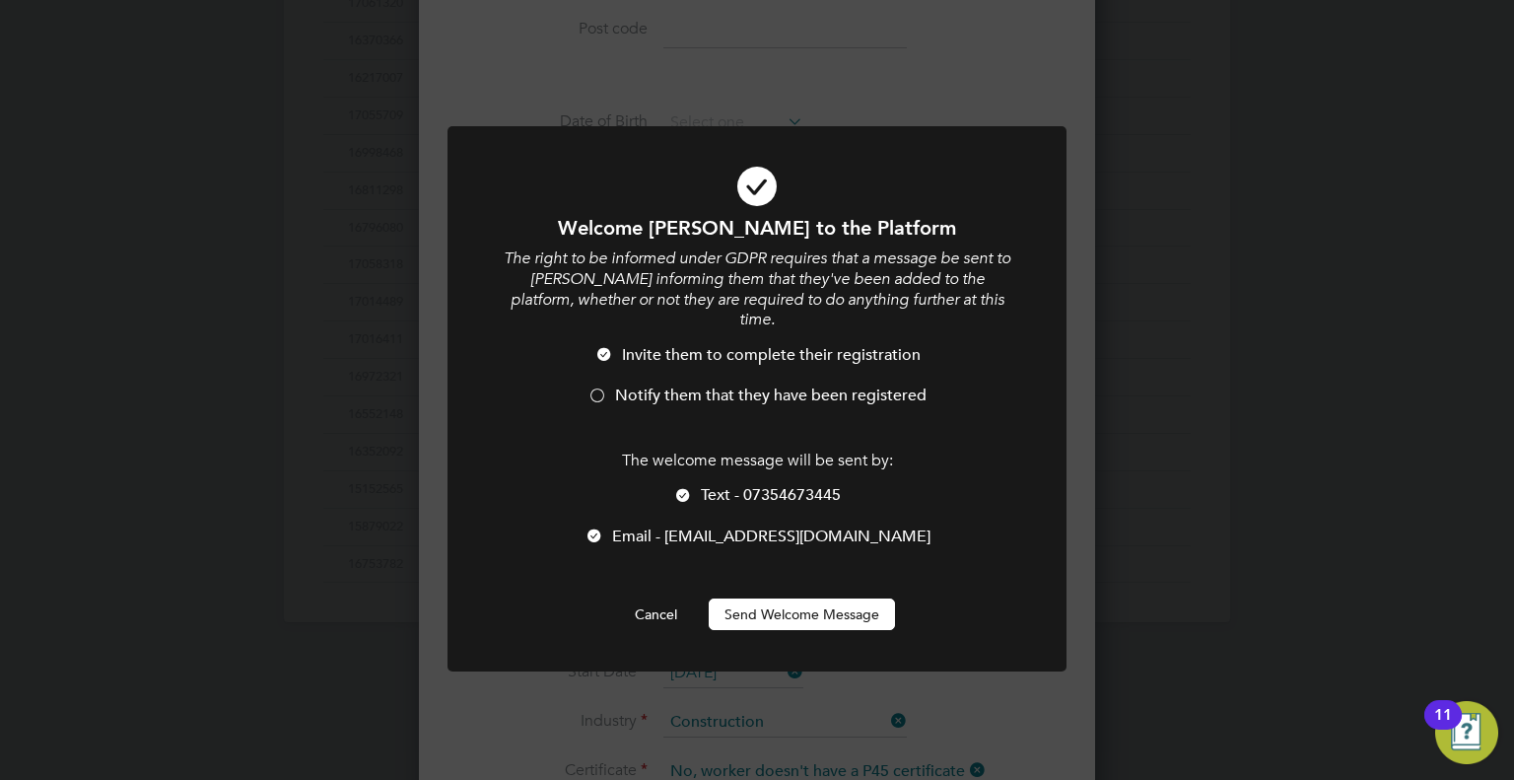
click at [599, 387] on div at bounding box center [598, 397] width 20 height 20
click at [685, 487] on div at bounding box center [683, 497] width 20 height 20
click at [777, 598] on button "Send Welcome Message" at bounding box center [802, 614] width 186 height 32
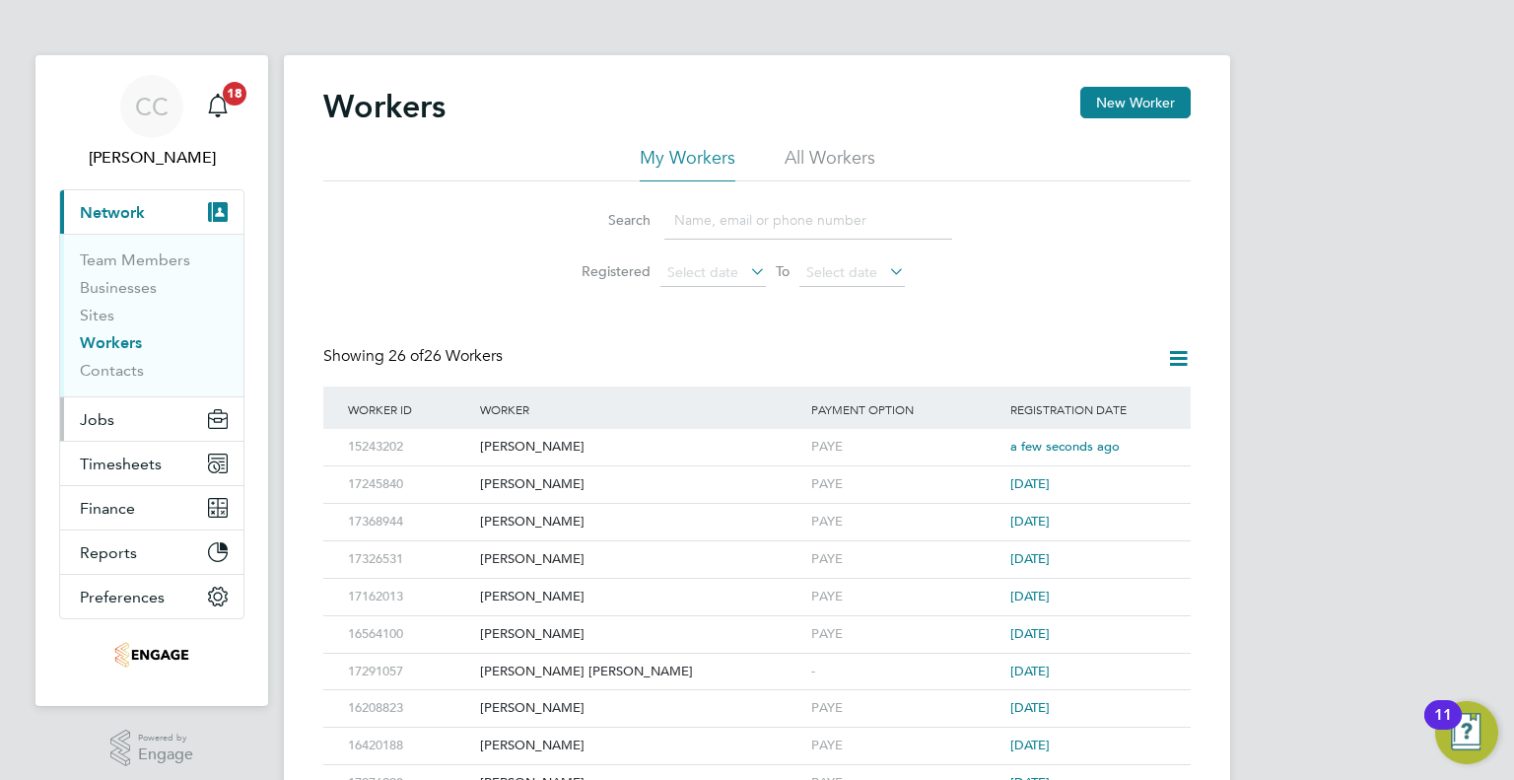
click at [117, 415] on button "Jobs" at bounding box center [151, 418] width 183 height 43
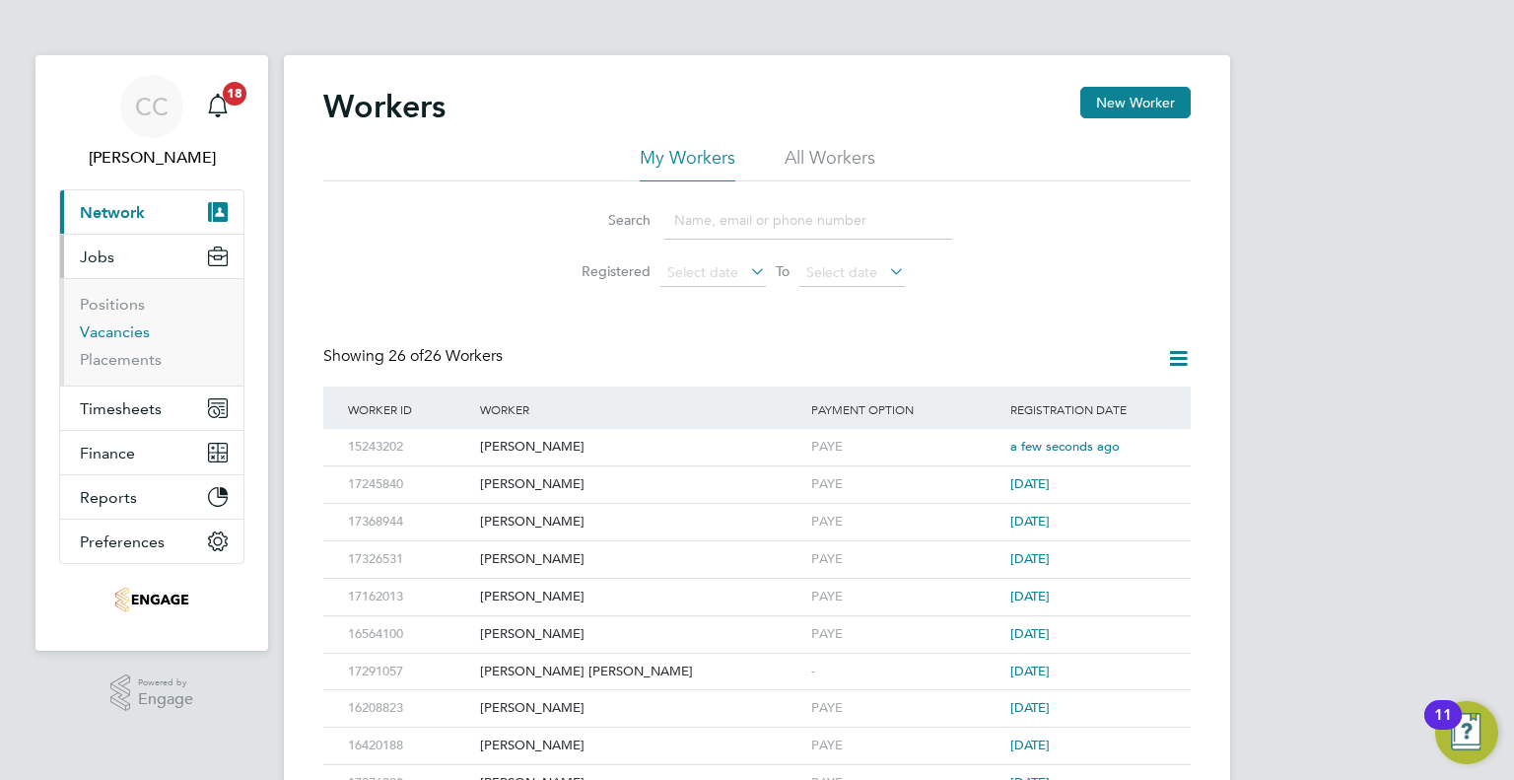
click at [114, 330] on link "Vacancies" at bounding box center [115, 331] width 70 height 19
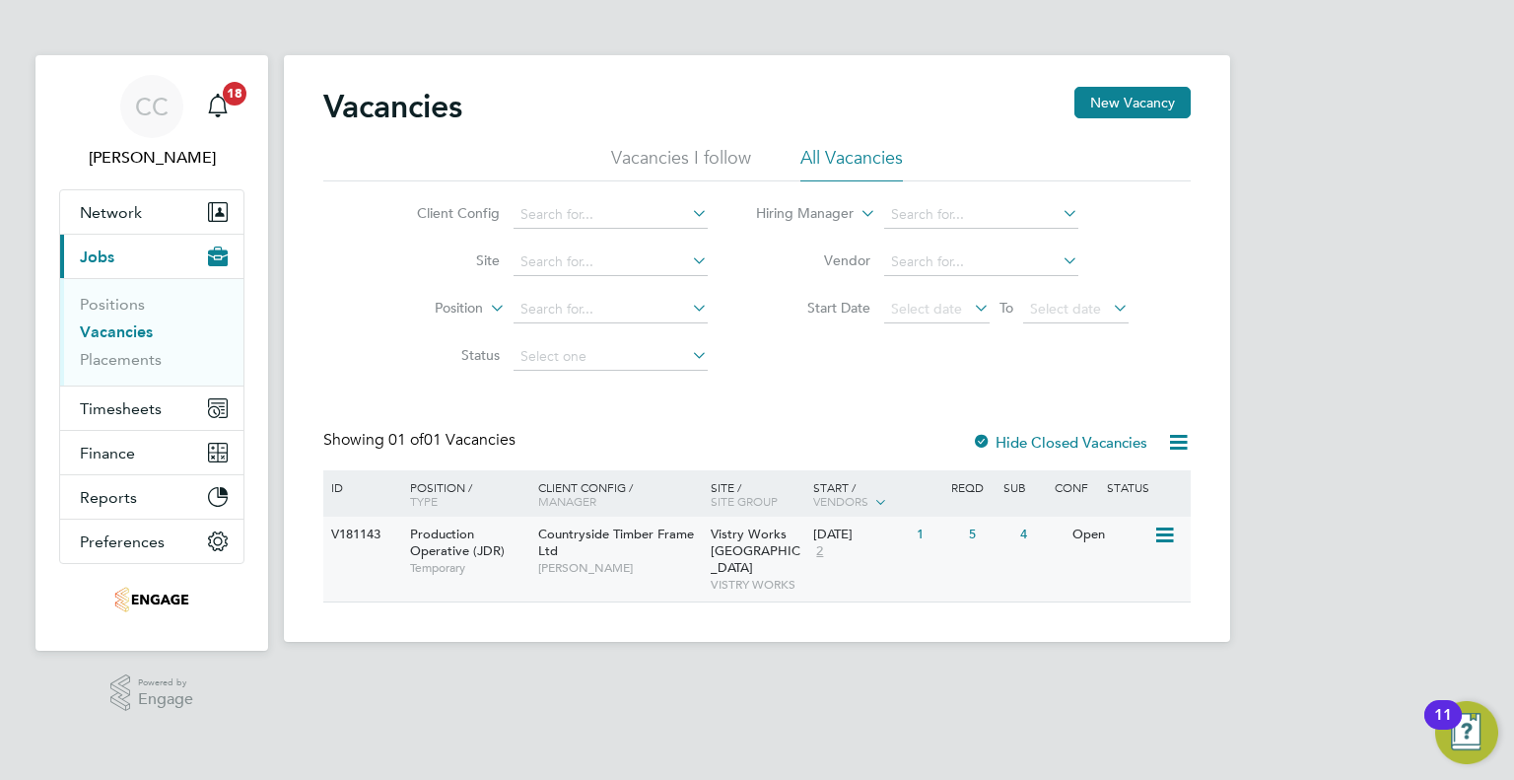
click at [702, 555] on div "Countryside Timber Frame Ltd James Davies" at bounding box center [619, 551] width 173 height 68
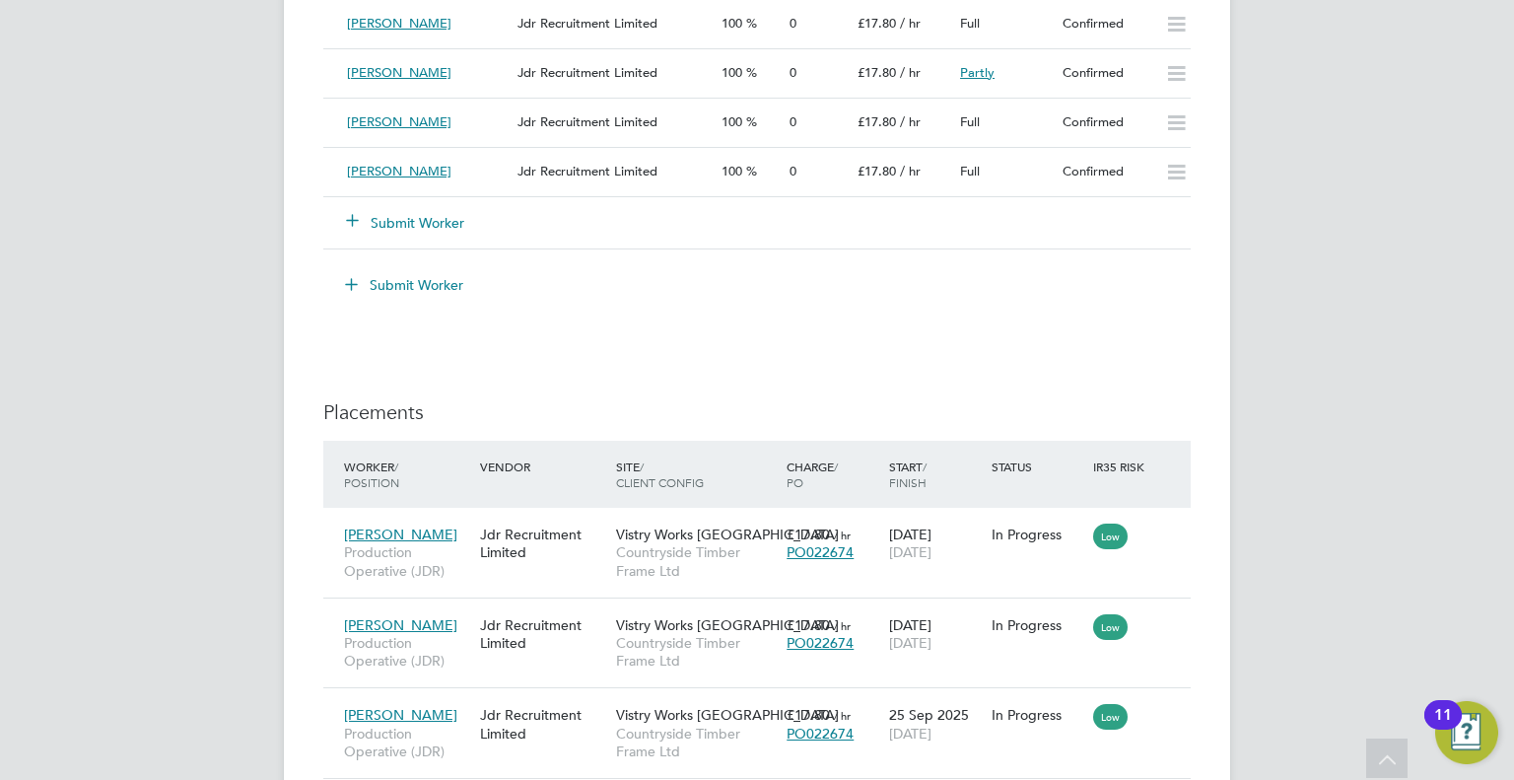
click at [383, 213] on button "Submit Worker" at bounding box center [406, 223] width 118 height 20
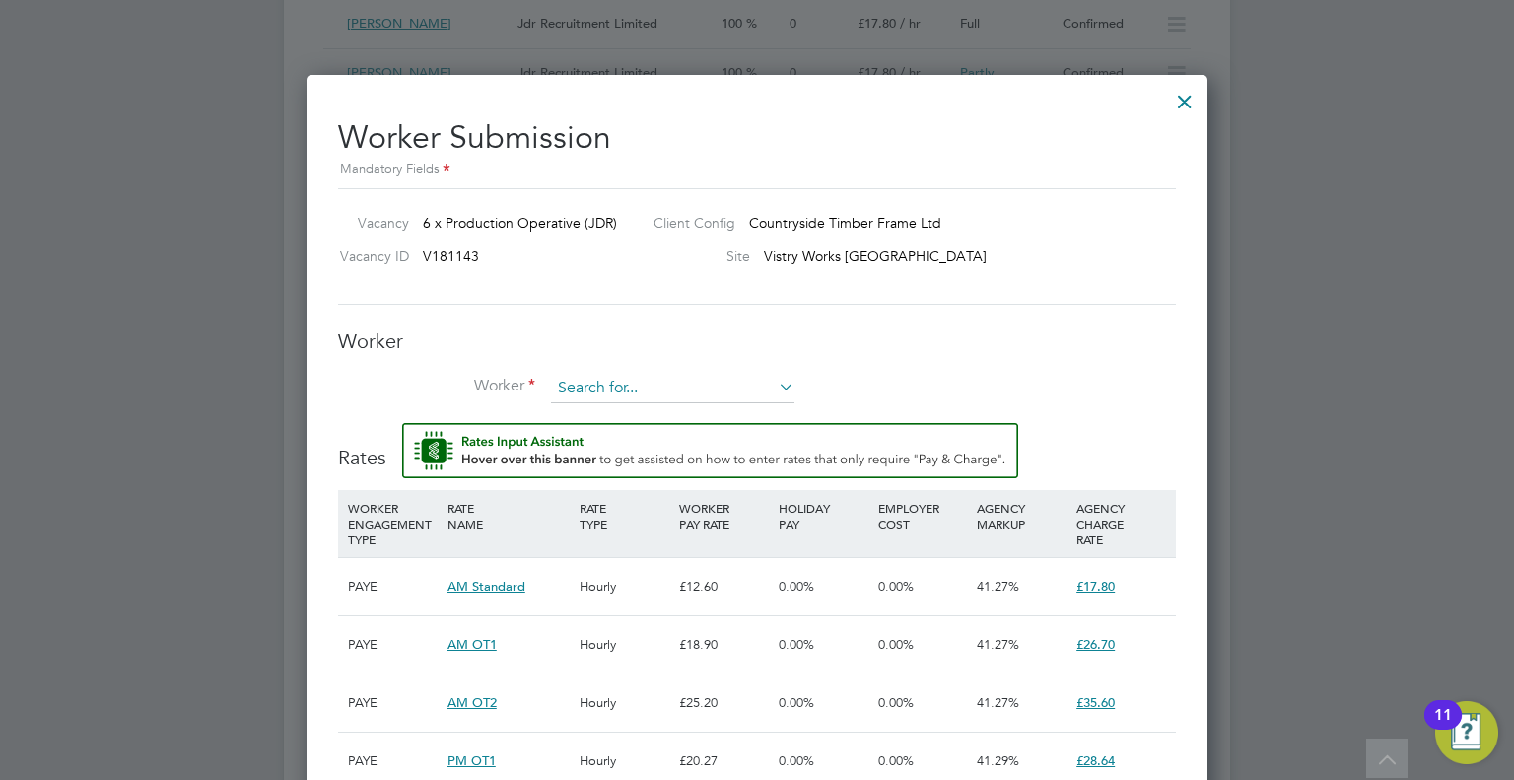
click at [604, 381] on input at bounding box center [672, 389] width 243 height 30
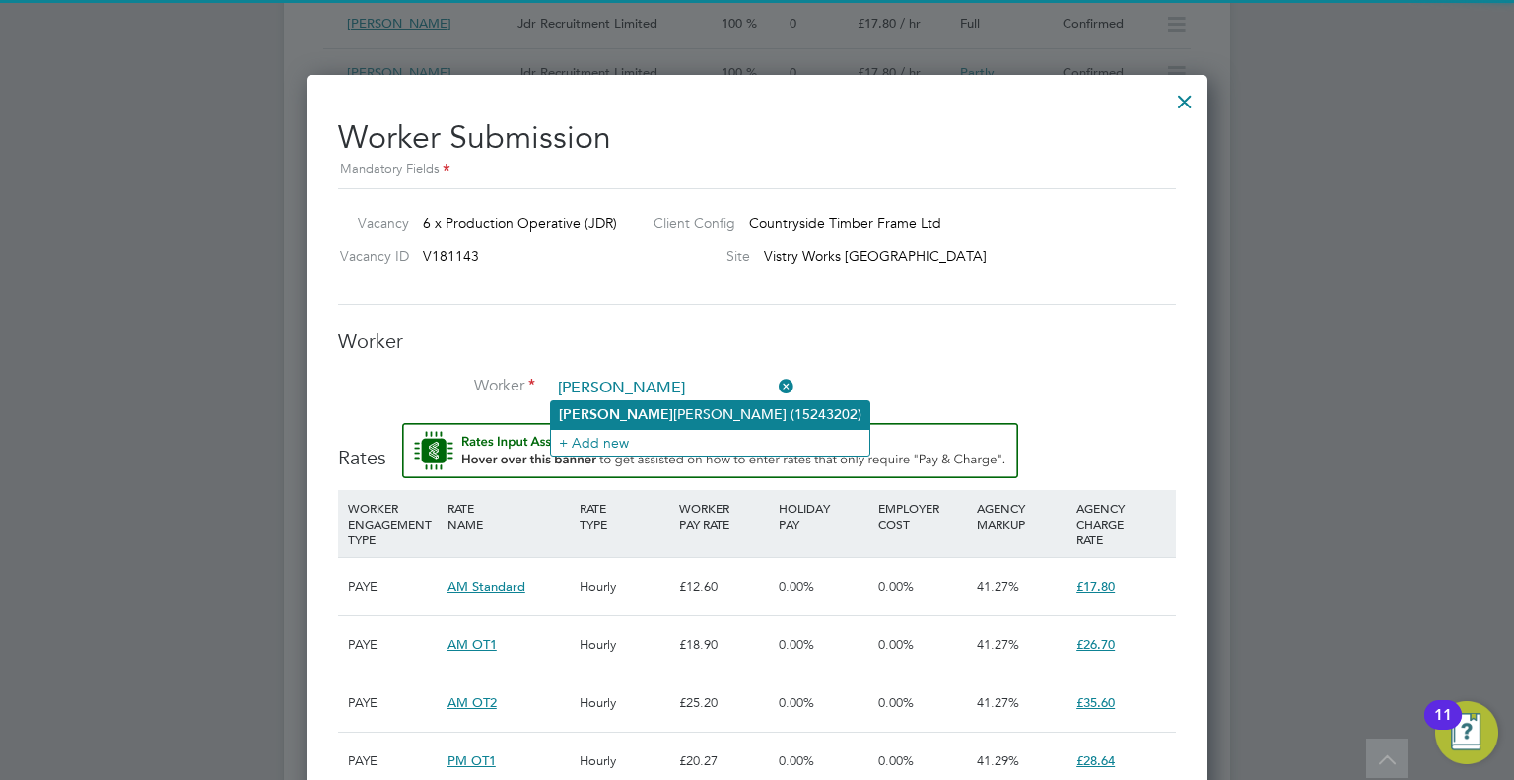
click at [612, 408] on li "Jacob Stanley (15243202)" at bounding box center [710, 414] width 318 height 27
type input "Jacob Stanley (15243202)"
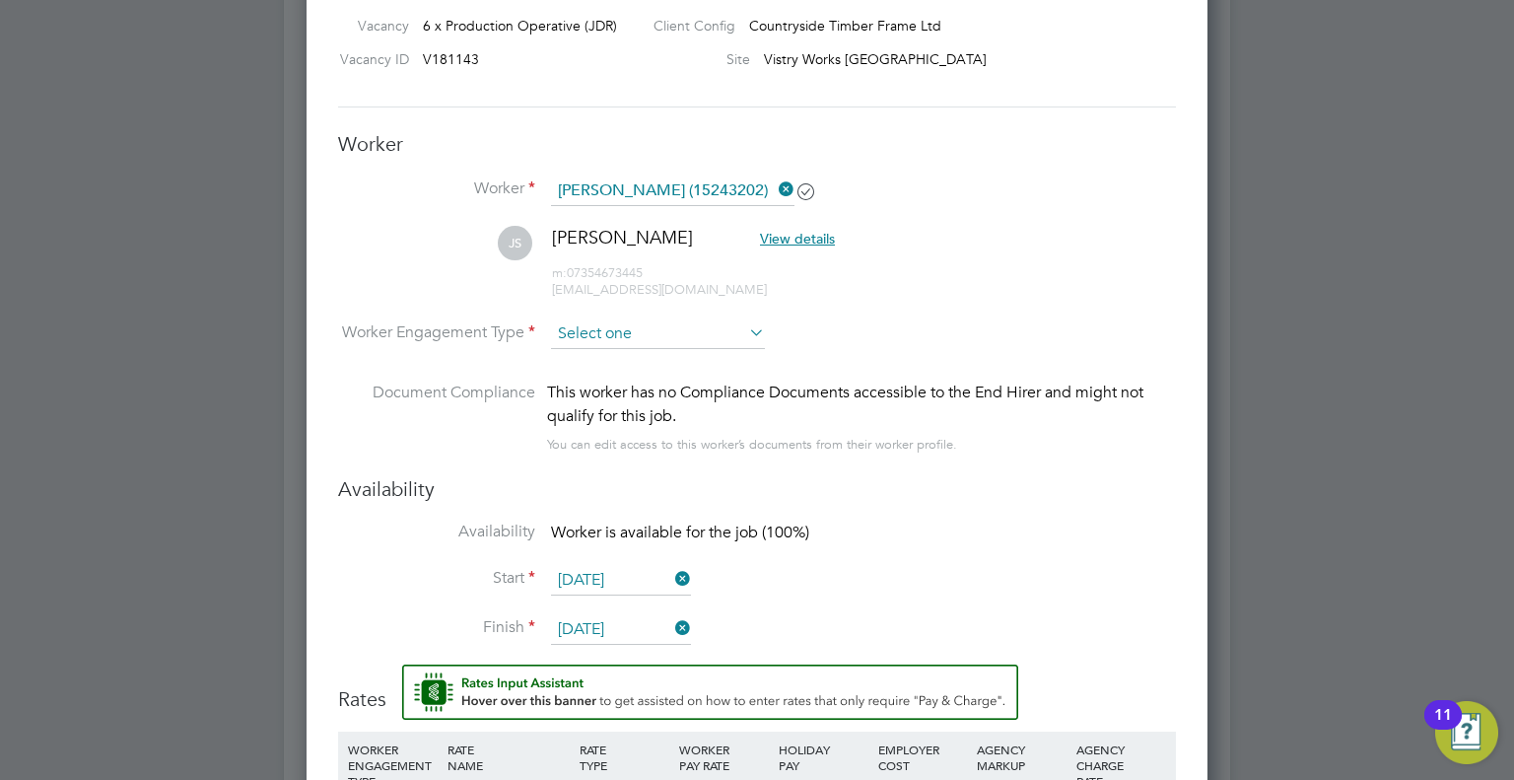
click at [704, 319] on input at bounding box center [658, 334] width 214 height 30
click at [671, 374] on li "PAYE" at bounding box center [658, 385] width 215 height 26
type input "PAYE"
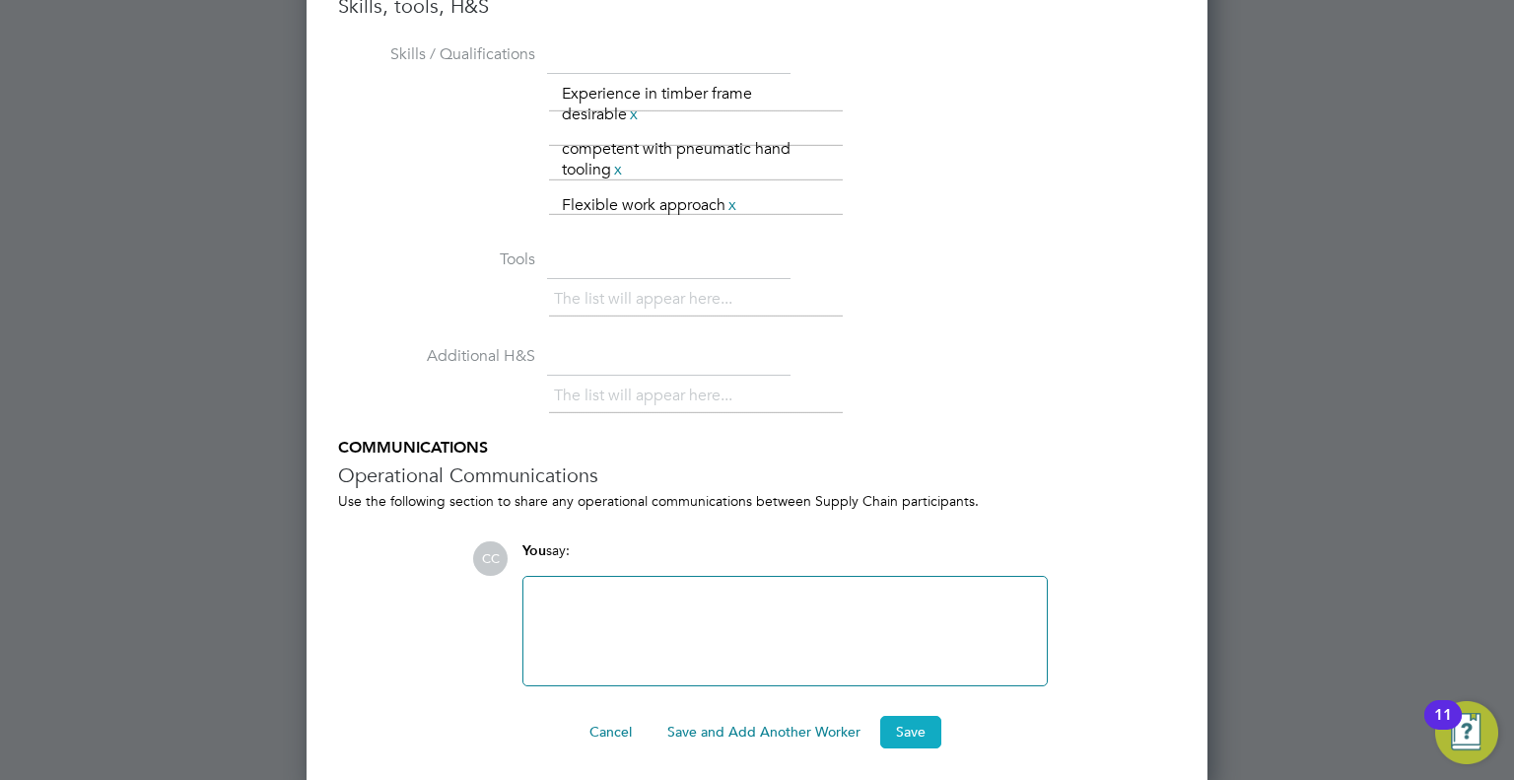
click at [917, 724] on button "Save" at bounding box center [910, 732] width 61 height 32
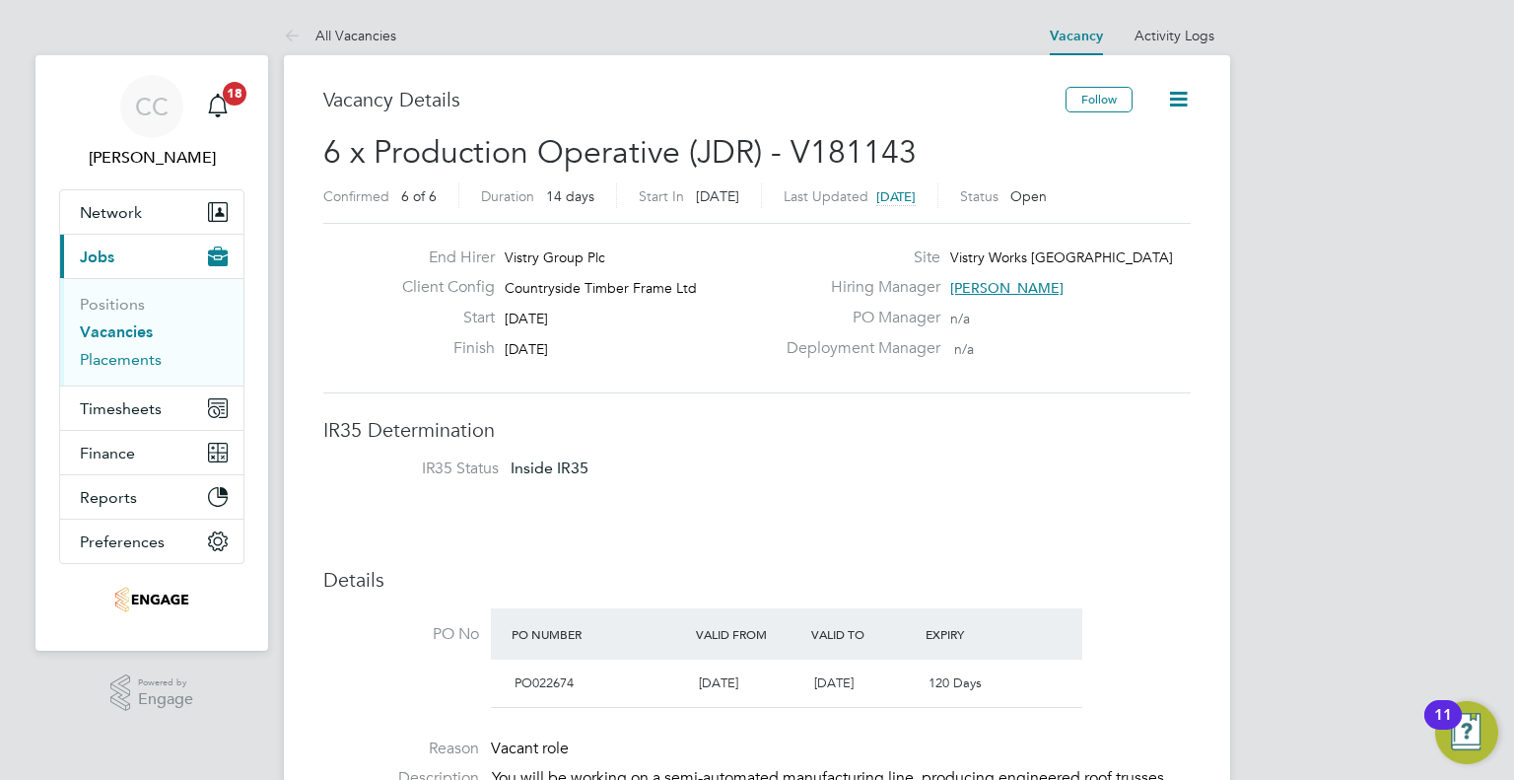
click at [130, 350] on link "Placements" at bounding box center [121, 359] width 82 height 19
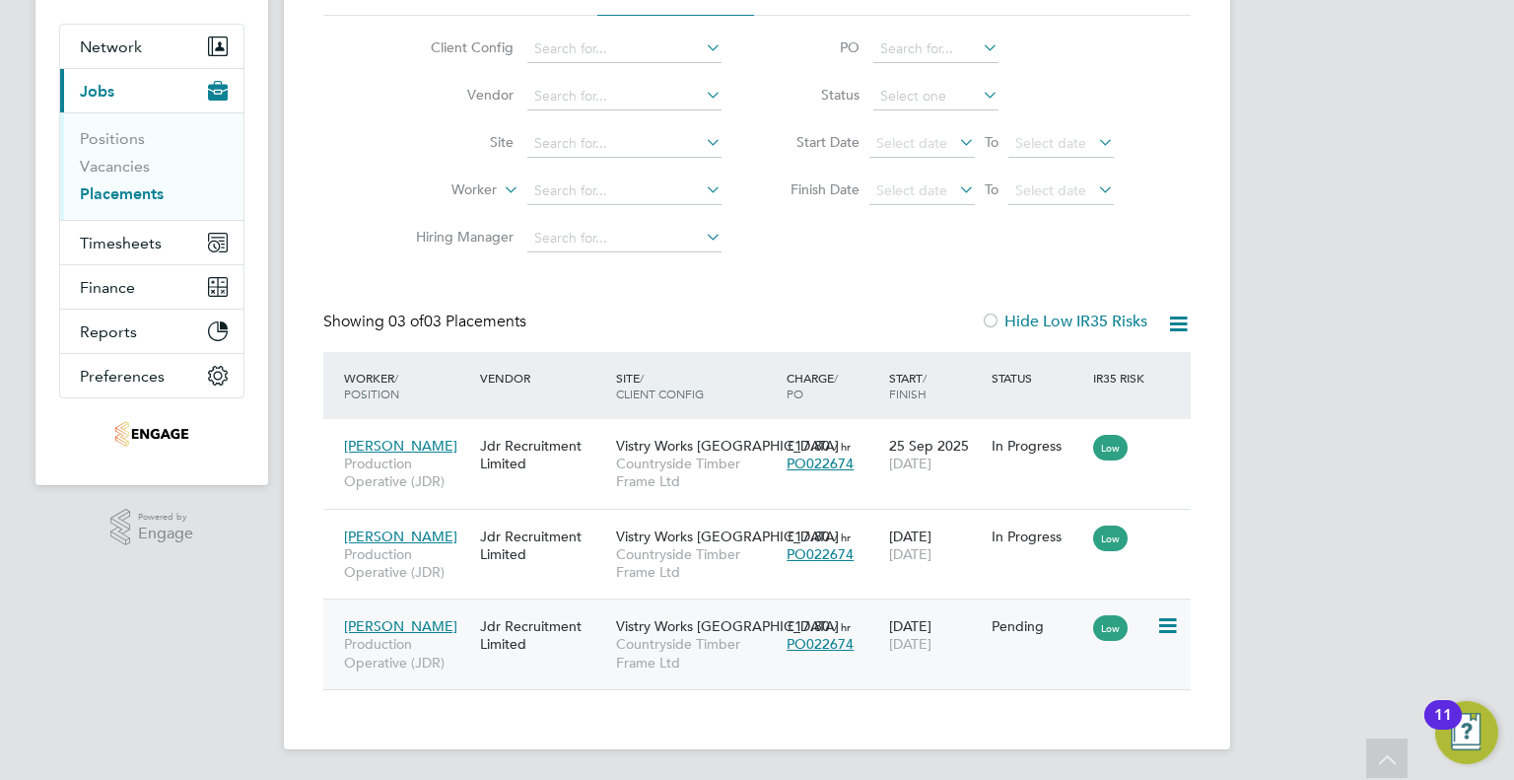
click at [1057, 627] on div "Pending" at bounding box center [1038, 626] width 93 height 18
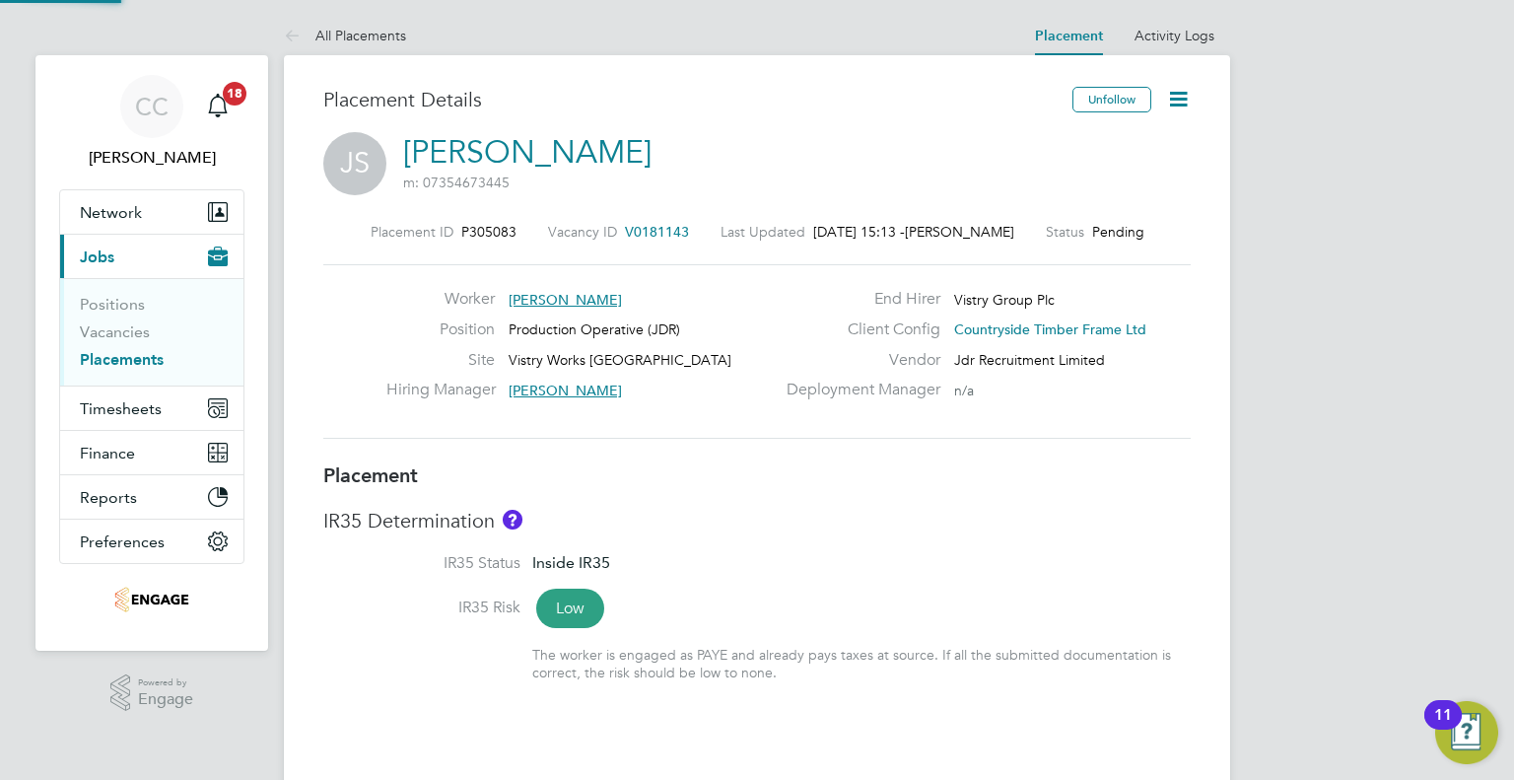
click at [1182, 100] on icon at bounding box center [1178, 99] width 25 height 25
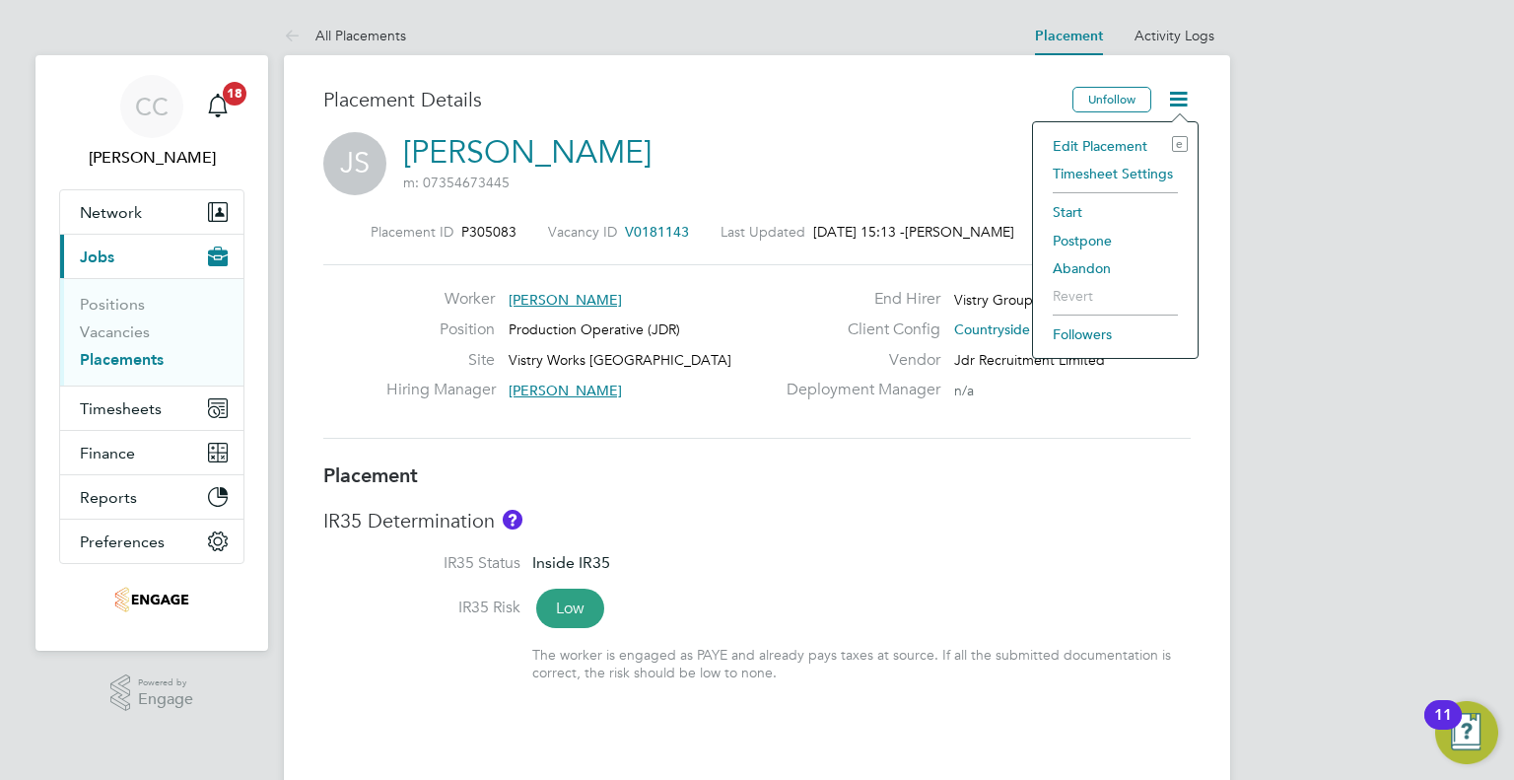
click at [1113, 170] on li "Timesheet Settings" at bounding box center [1115, 174] width 145 height 28
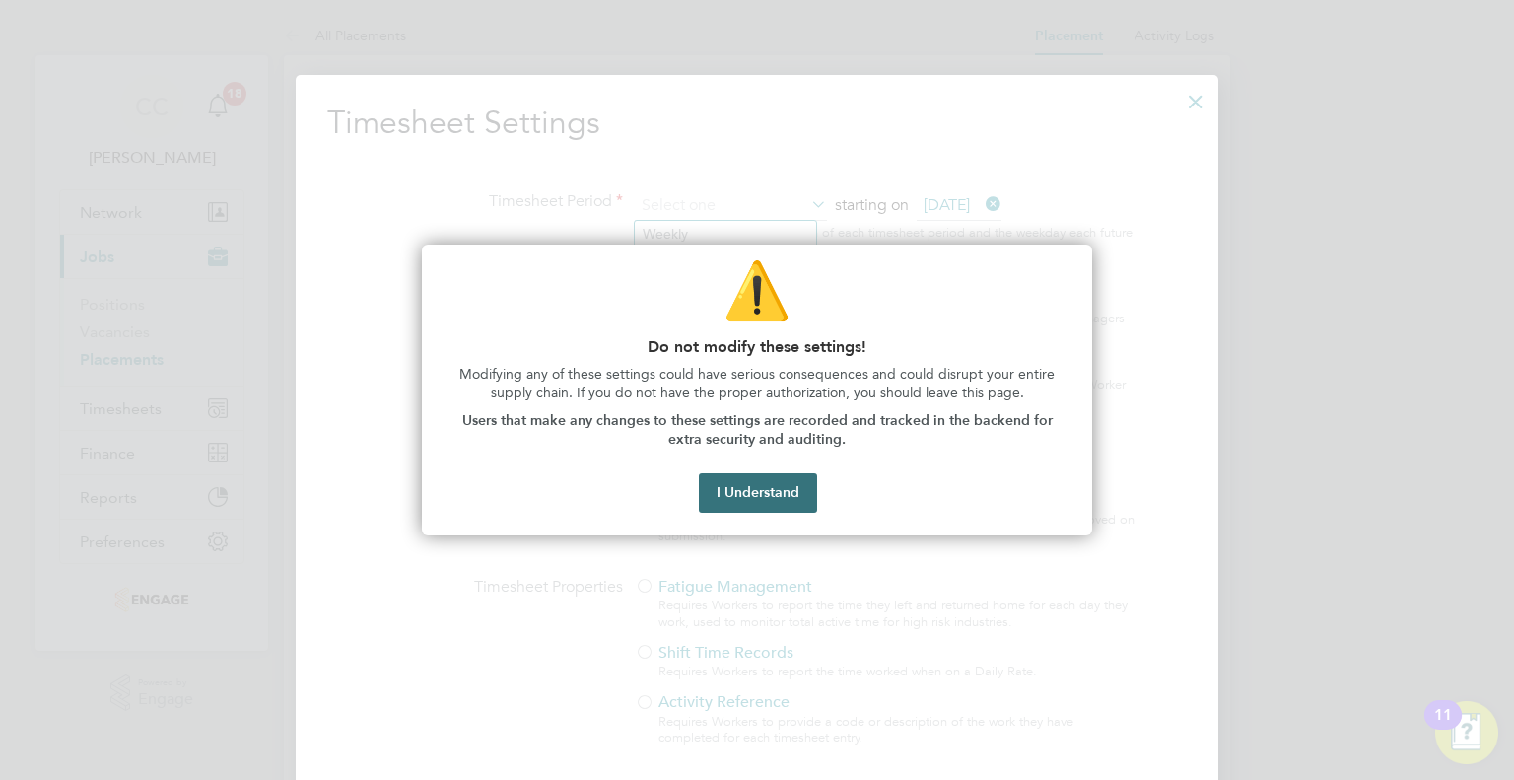
click at [776, 500] on button "I Understand" at bounding box center [758, 492] width 118 height 39
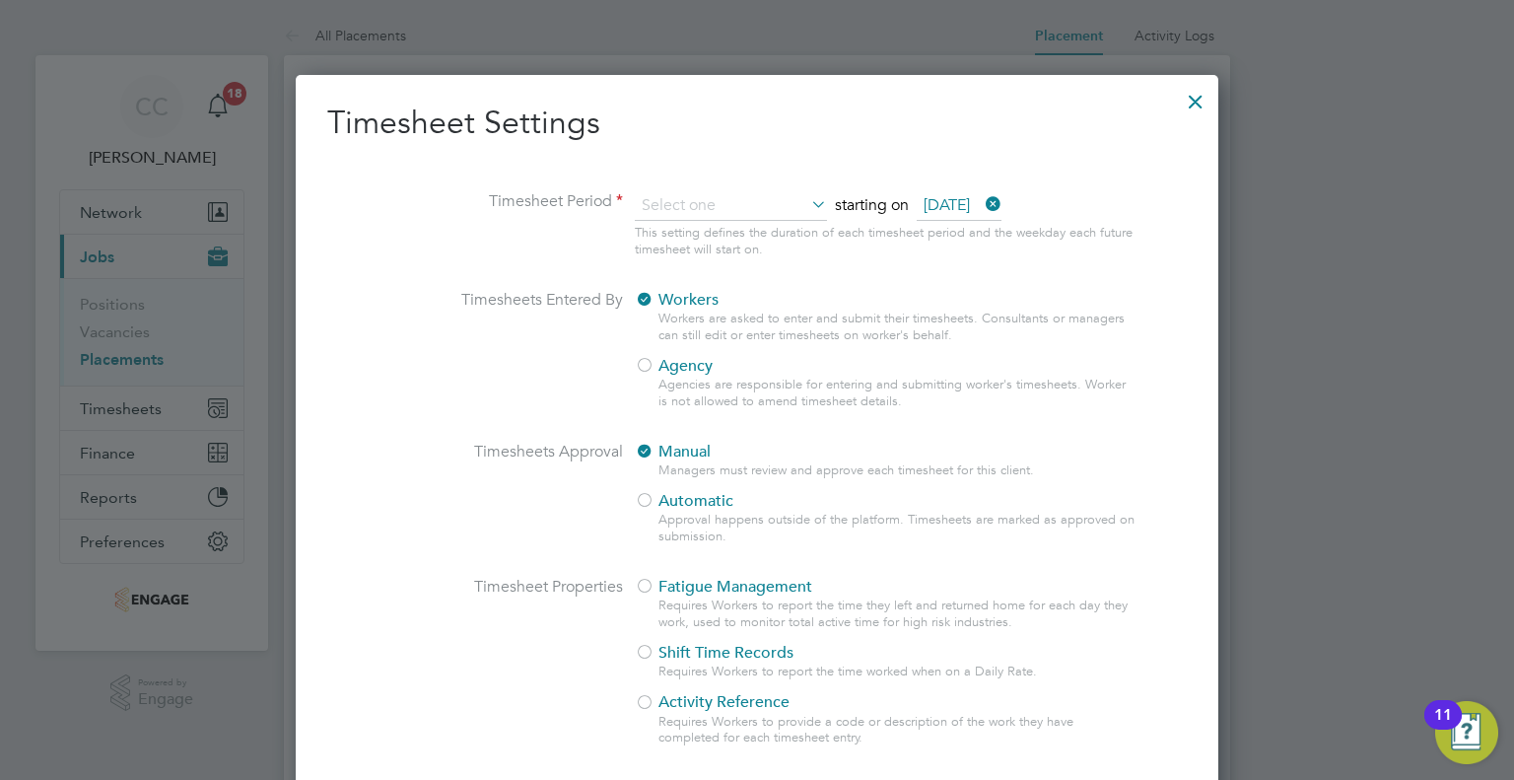
click at [698, 365] on span "Agency" at bounding box center [674, 366] width 78 height 20
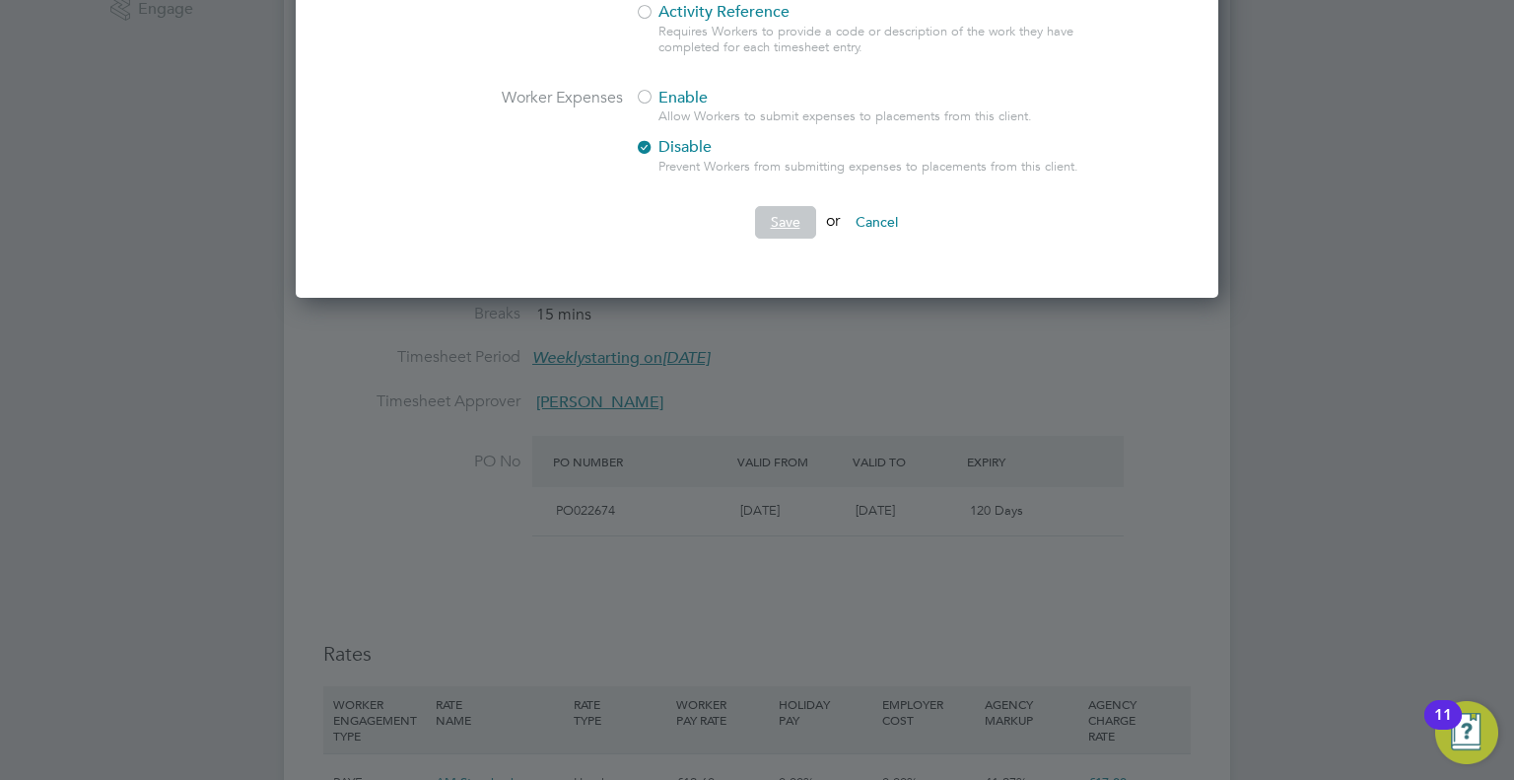
click at [778, 235] on button "Save" at bounding box center [785, 222] width 61 height 32
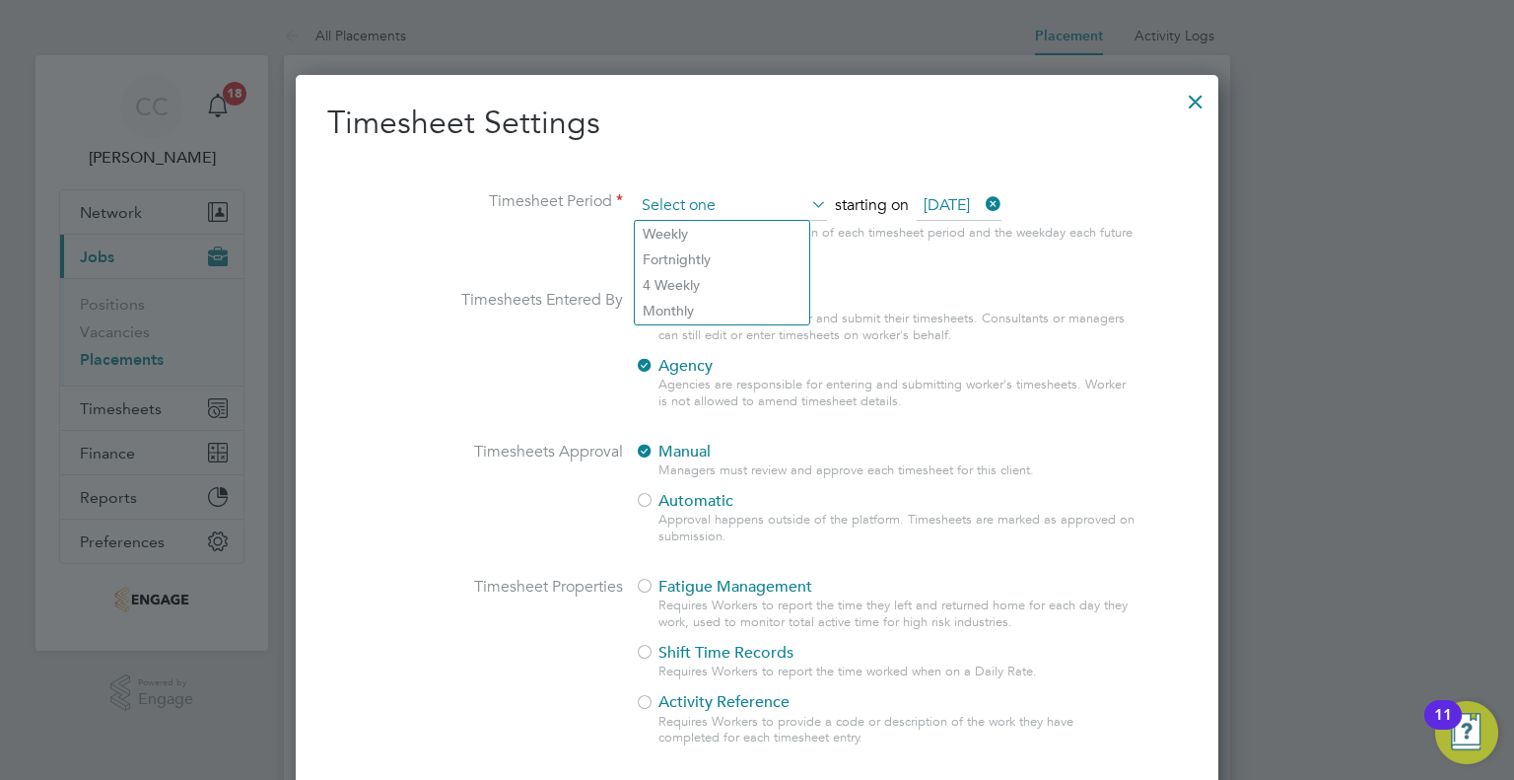
click at [756, 215] on input at bounding box center [731, 206] width 192 height 30
click at [756, 225] on li "Weekly" at bounding box center [722, 234] width 174 height 26
type input "Weekly"
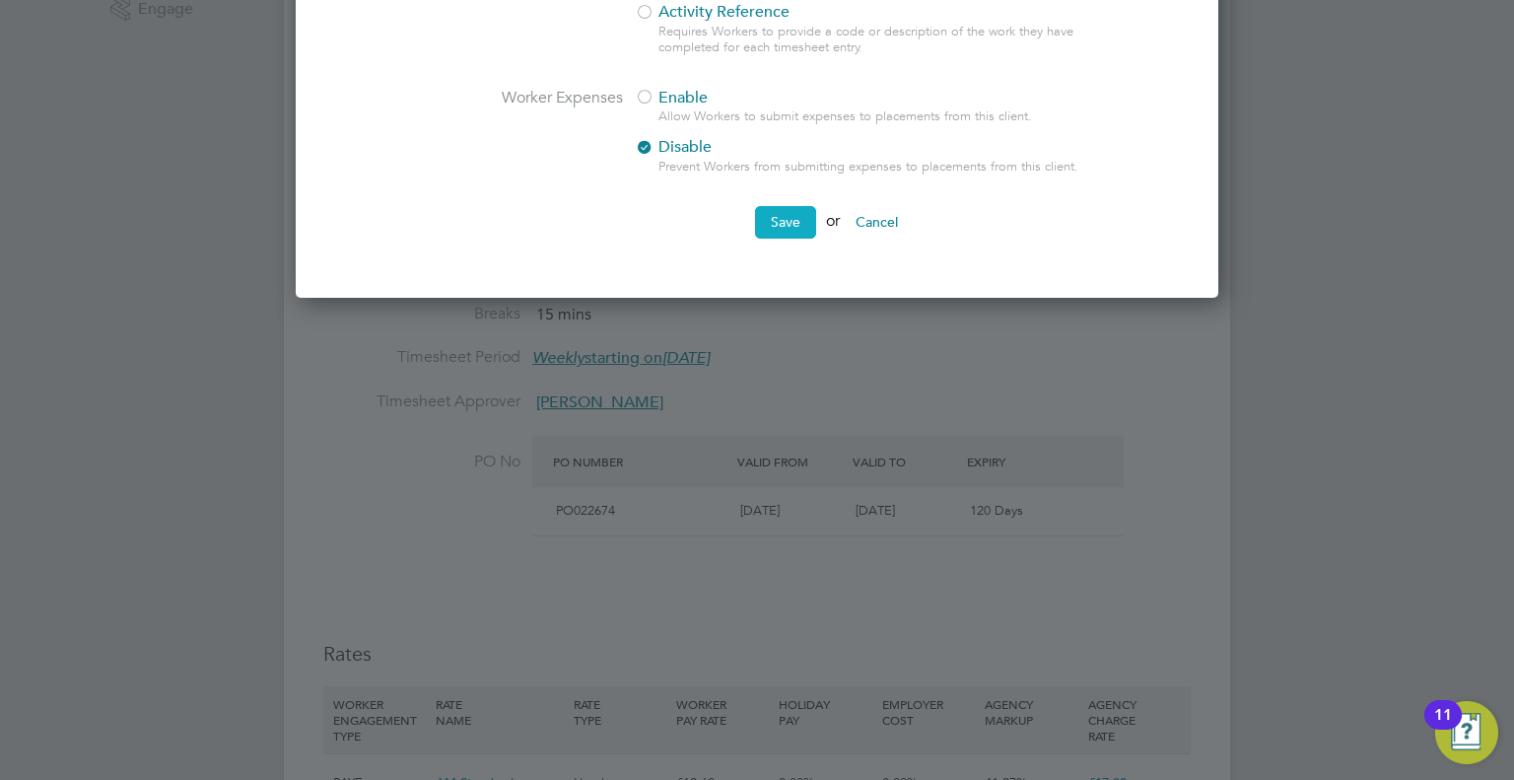
click at [776, 224] on button "Save" at bounding box center [785, 222] width 61 height 32
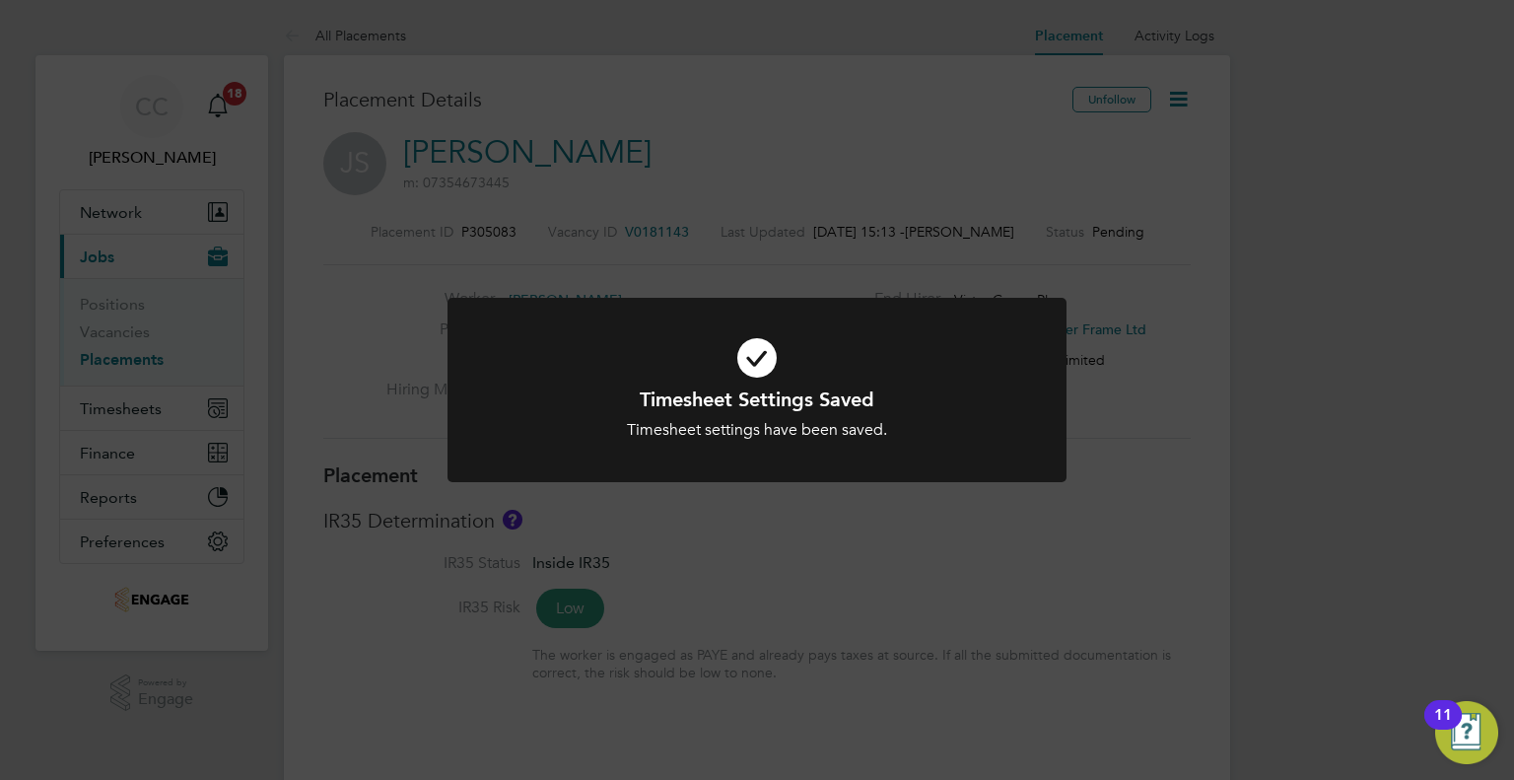
click at [1187, 290] on div "Timesheet Settings Saved Timesheet settings have been saved. Cancel Okay" at bounding box center [757, 390] width 1514 height 780
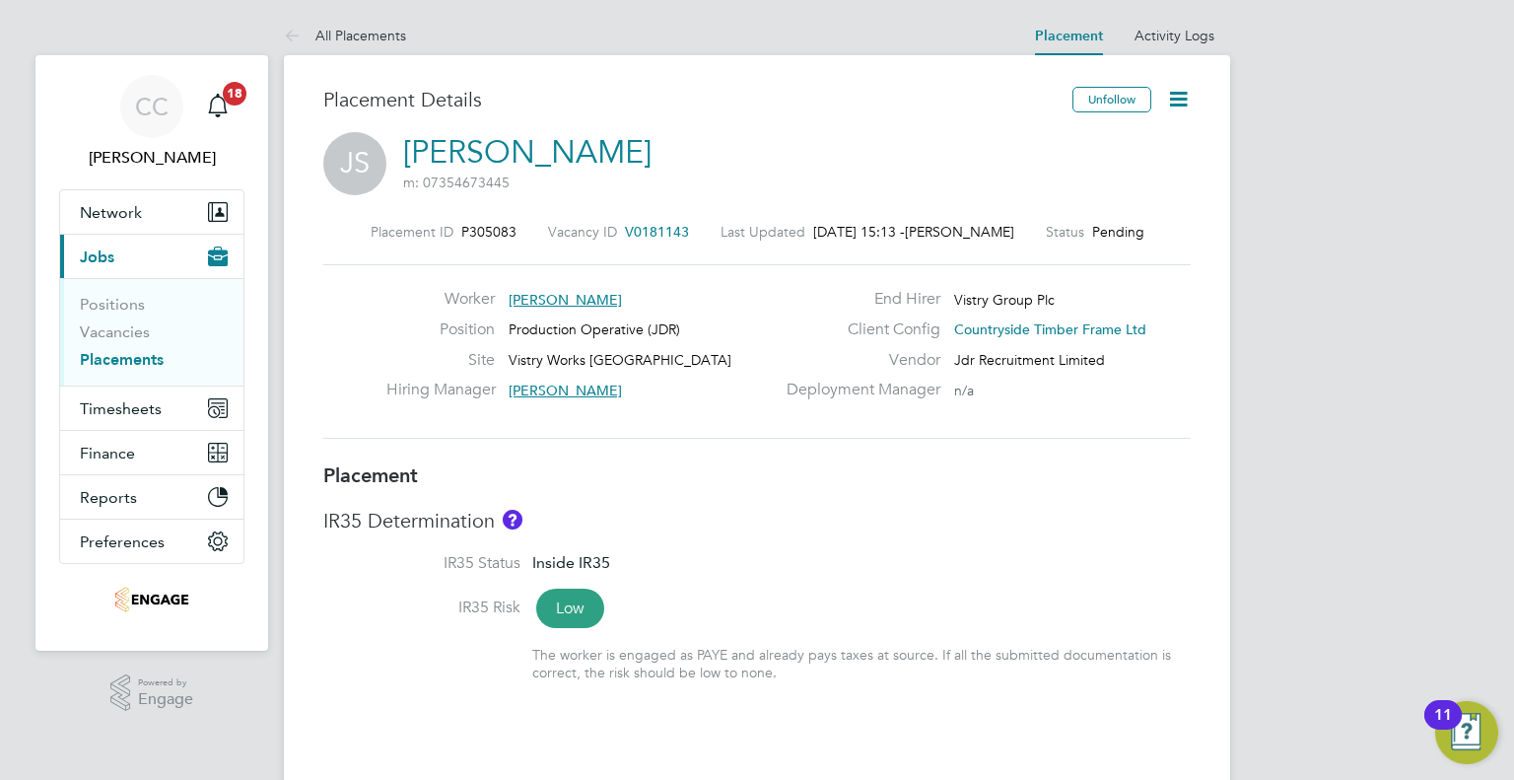
click at [1170, 100] on icon at bounding box center [1178, 99] width 25 height 25
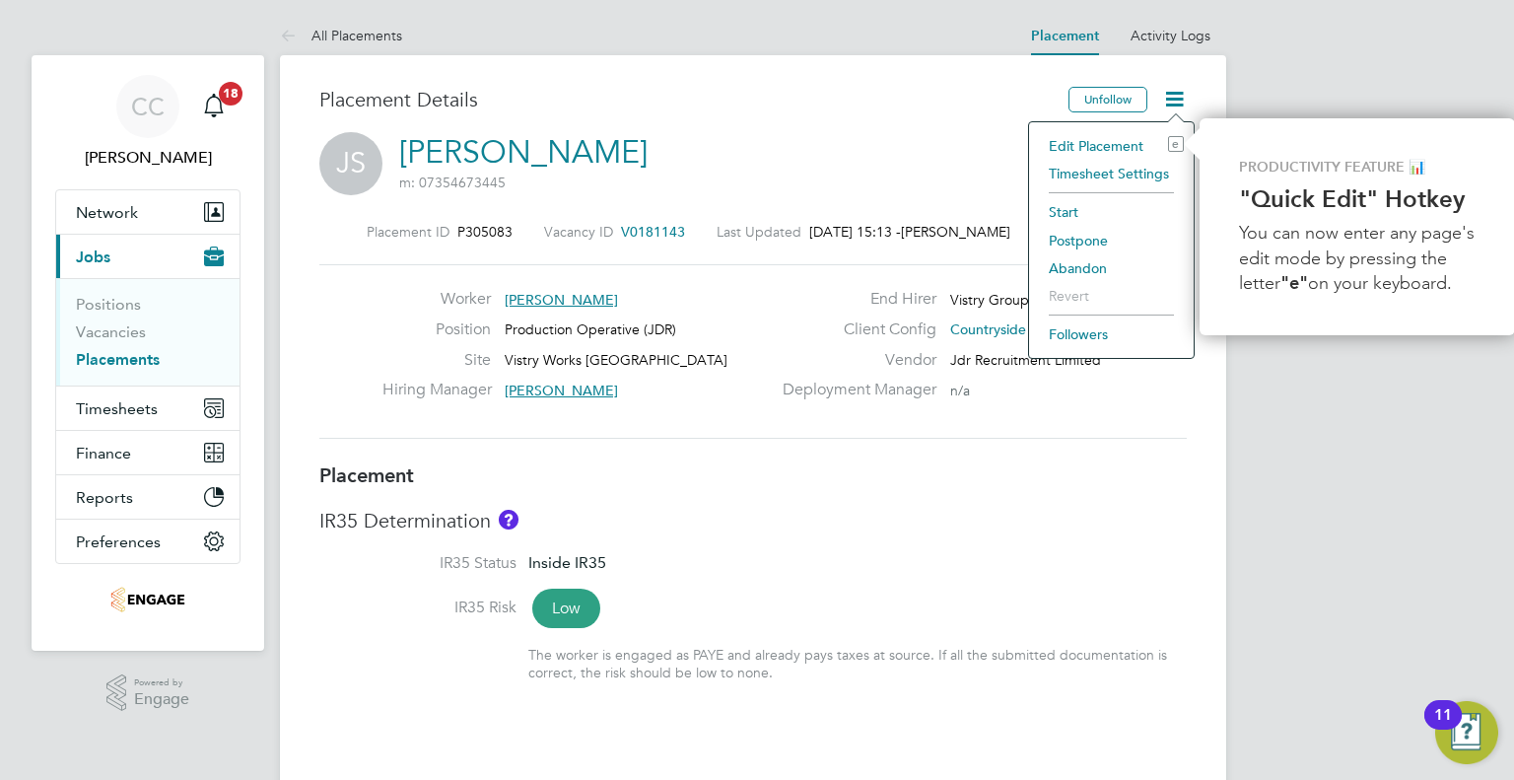
click at [1073, 209] on li "Start" at bounding box center [1111, 212] width 145 height 28
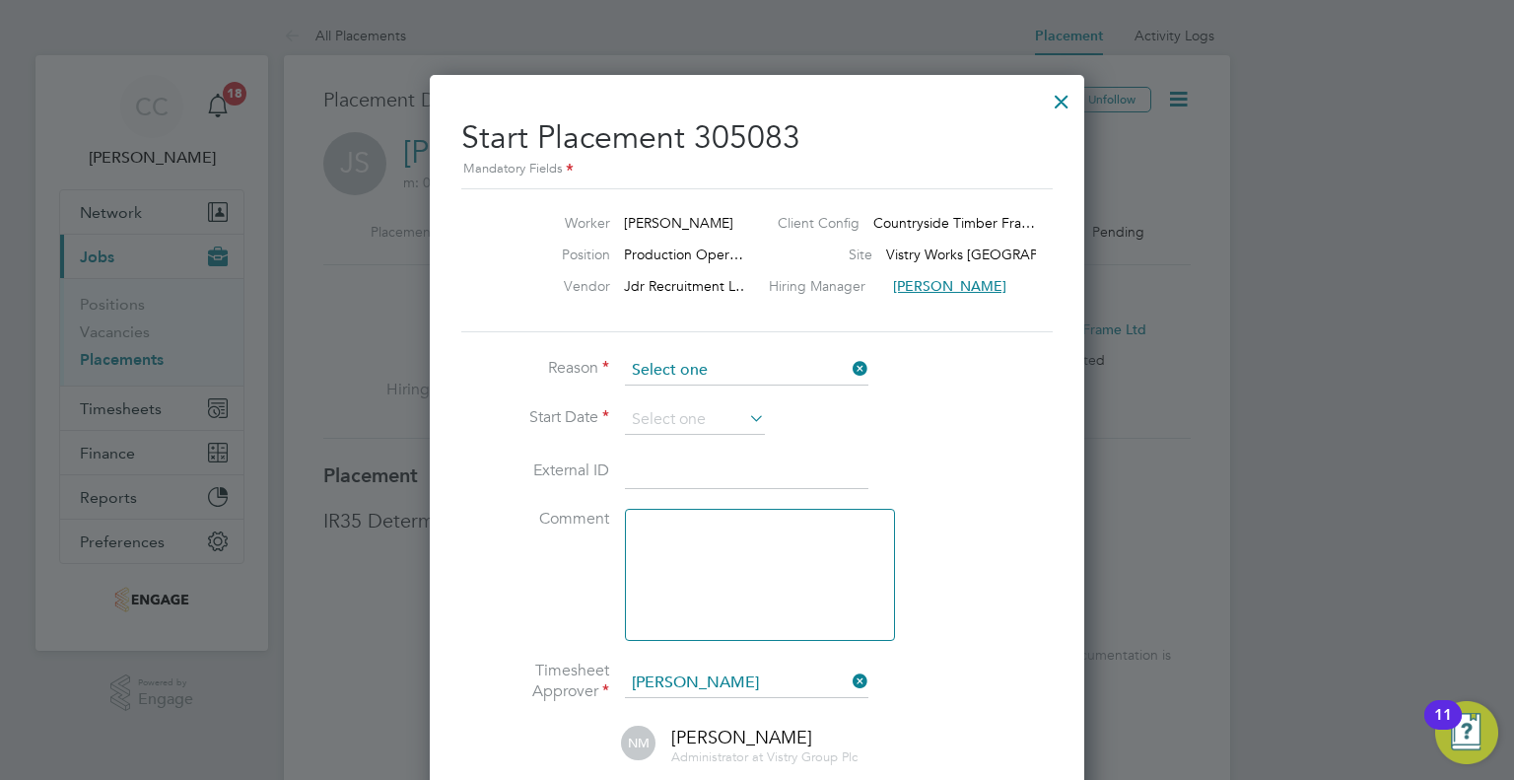
click at [749, 378] on input at bounding box center [746, 371] width 243 height 30
click at [749, 421] on li "Confirmed with hirer" at bounding box center [747, 423] width 244 height 26
type input "Confirmed with hirer"
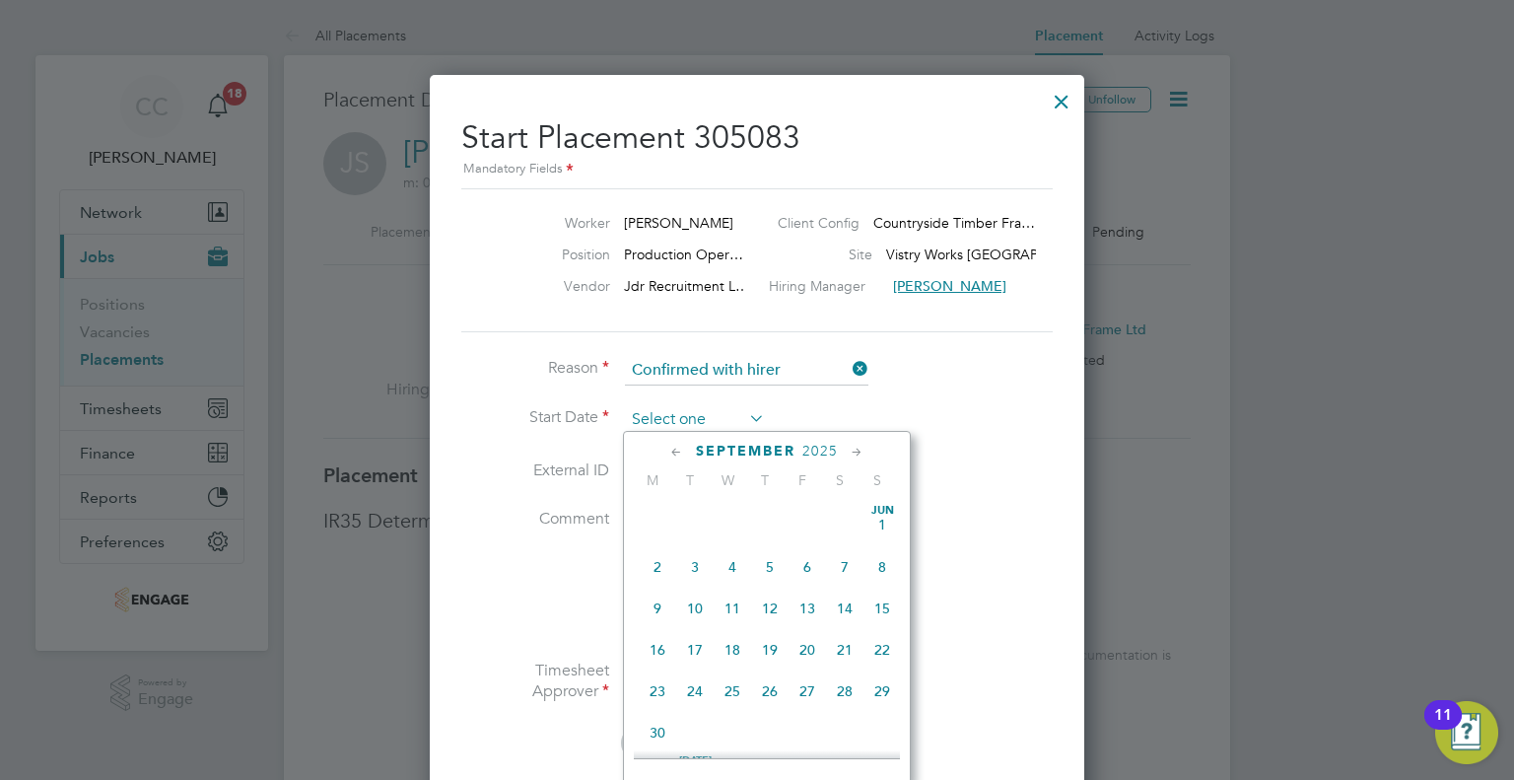
click at [741, 416] on input at bounding box center [695, 420] width 140 height 30
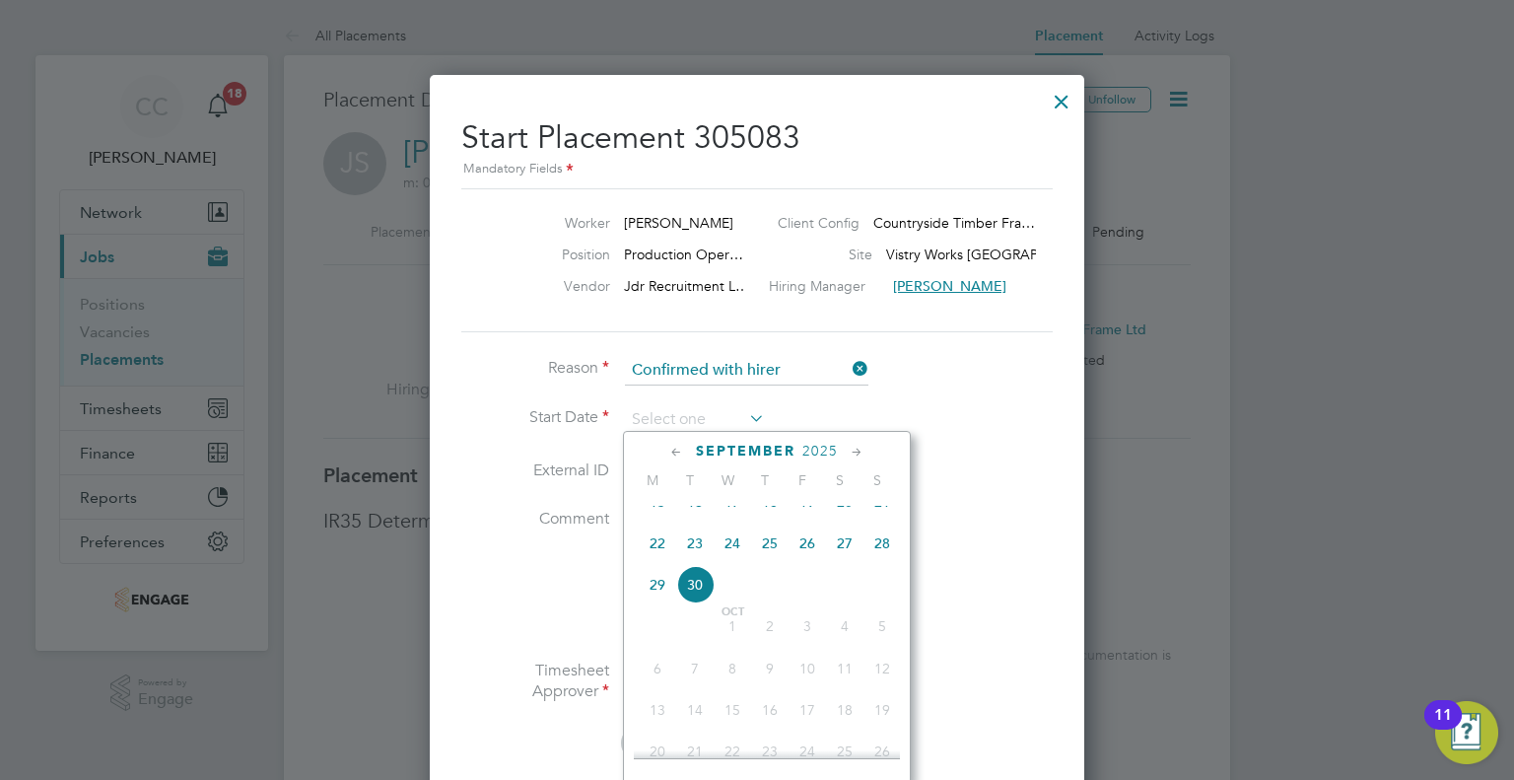
click at [658, 603] on span "29" at bounding box center [657, 584] width 37 height 37
type input "[DATE]"
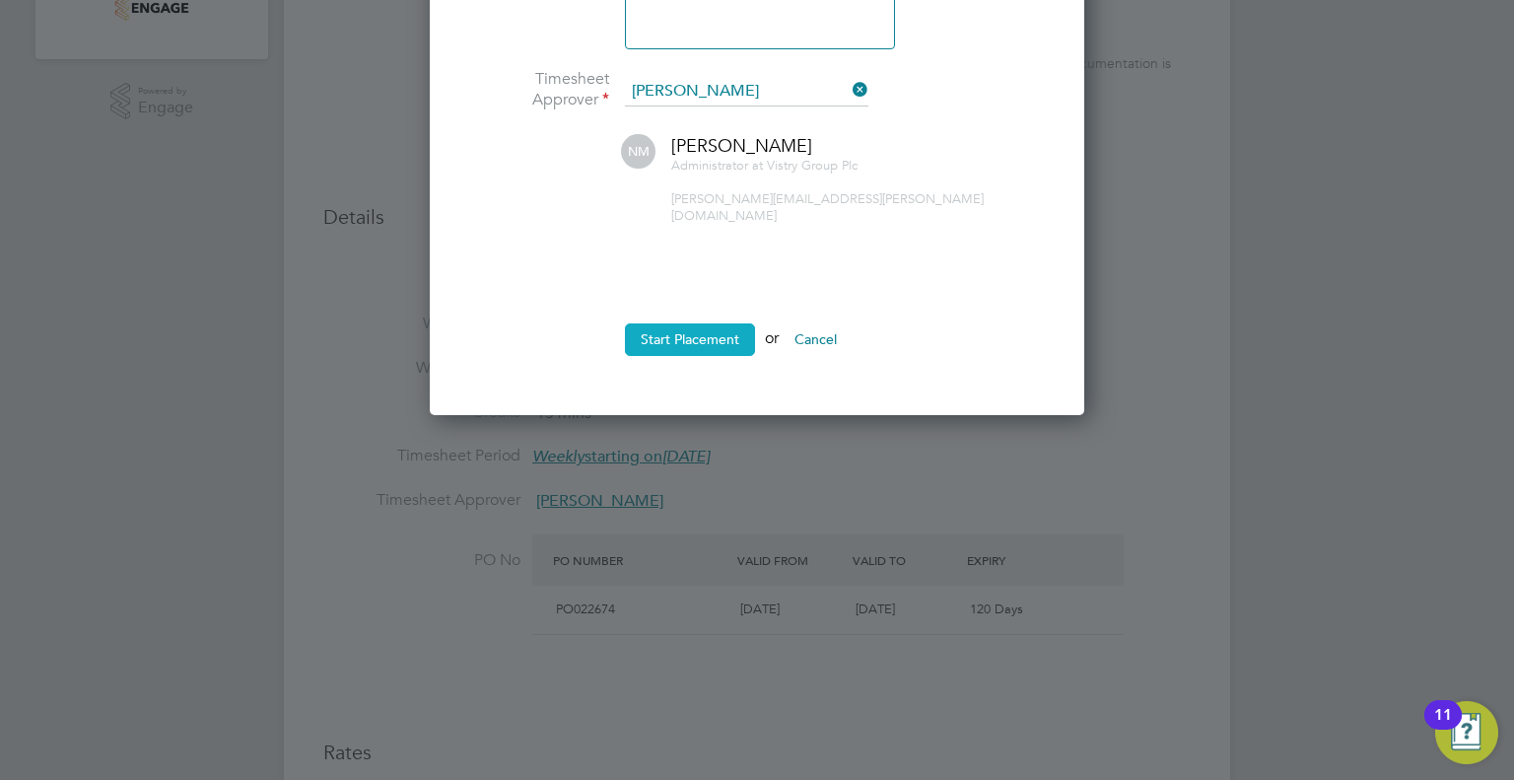
click at [706, 323] on button "Start Placement" at bounding box center [690, 339] width 130 height 32
